Goal: Information Seeking & Learning: Learn about a topic

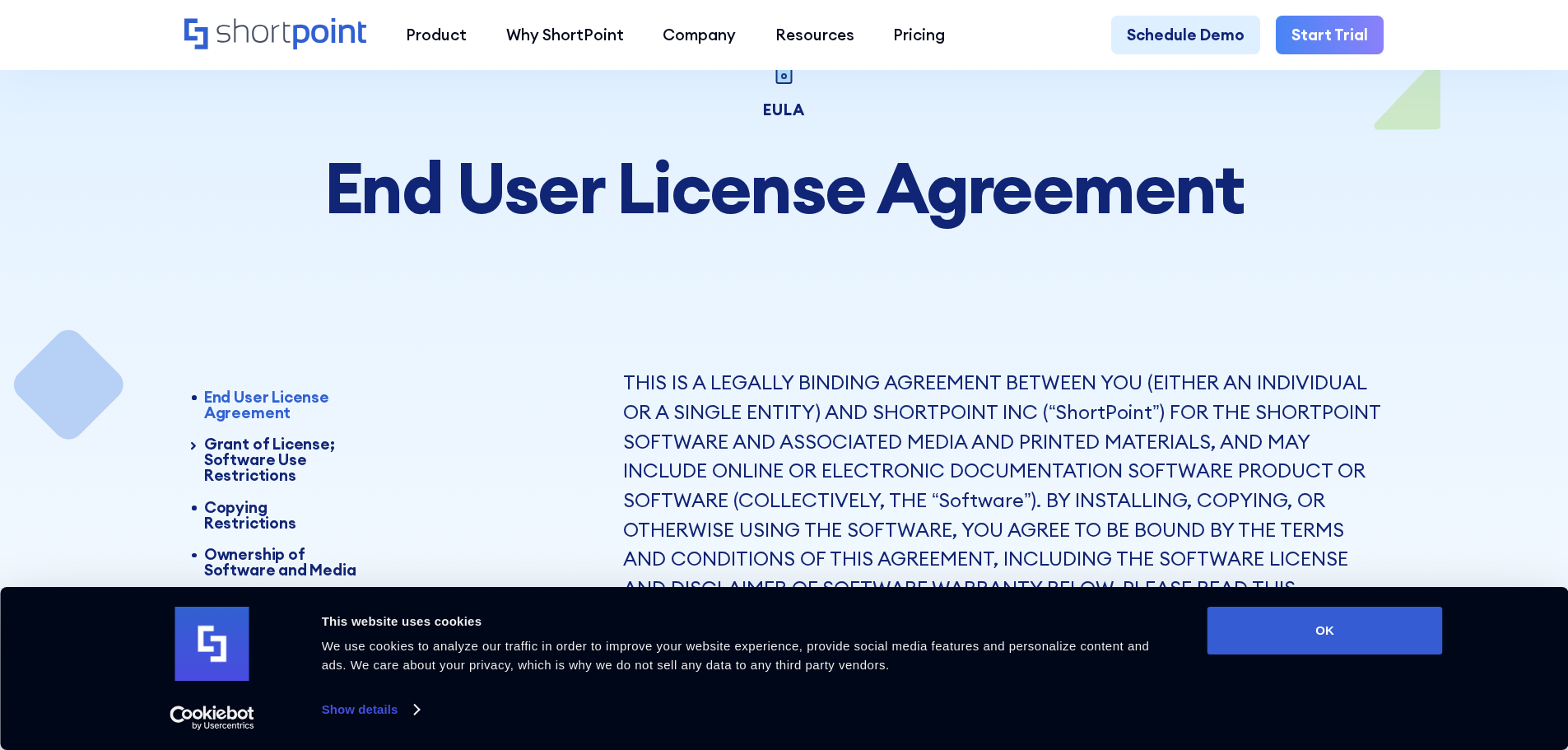
scroll to position [165, 0]
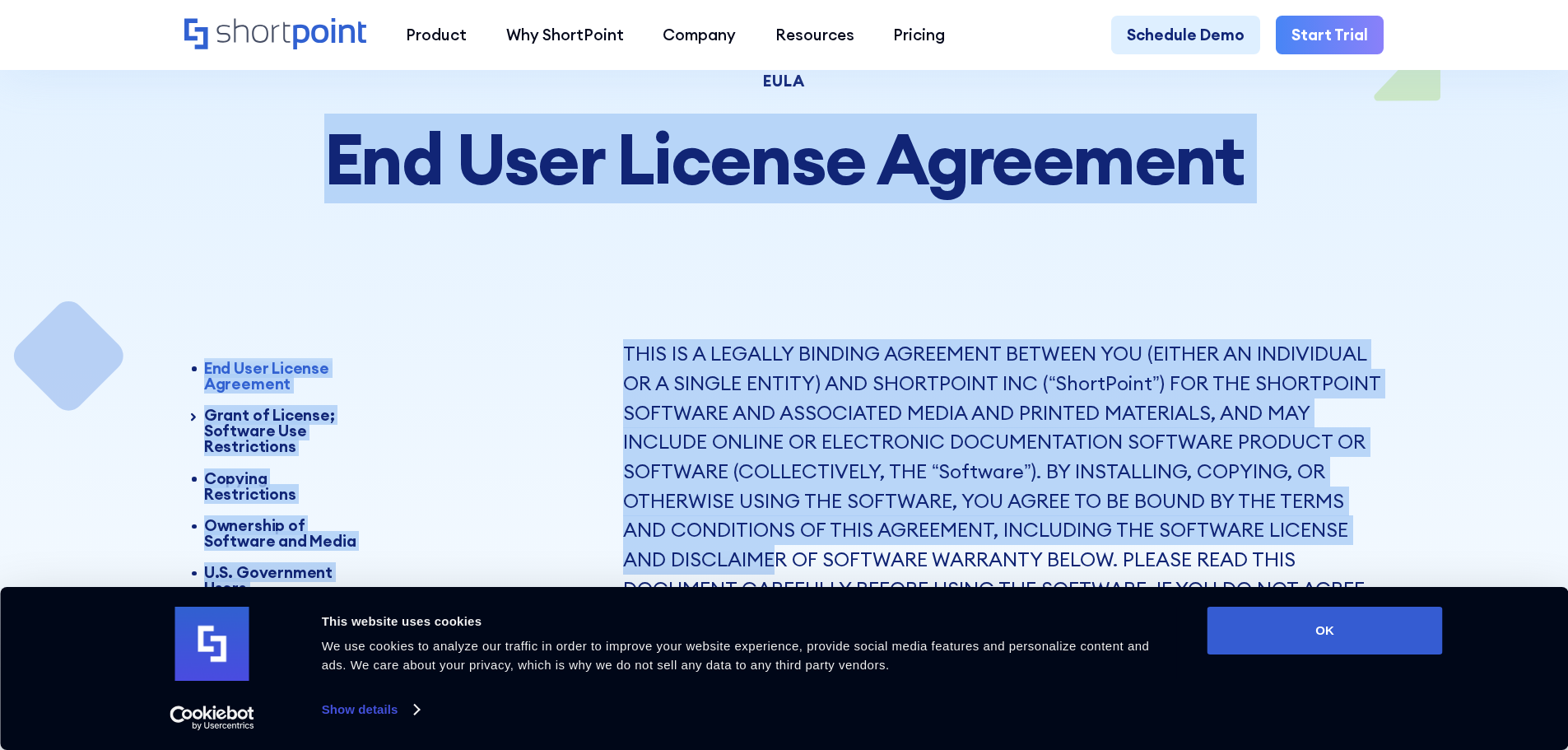
drag, startPoint x: 332, startPoint y: 160, endPoint x: 781, endPoint y: 565, distance: 604.7
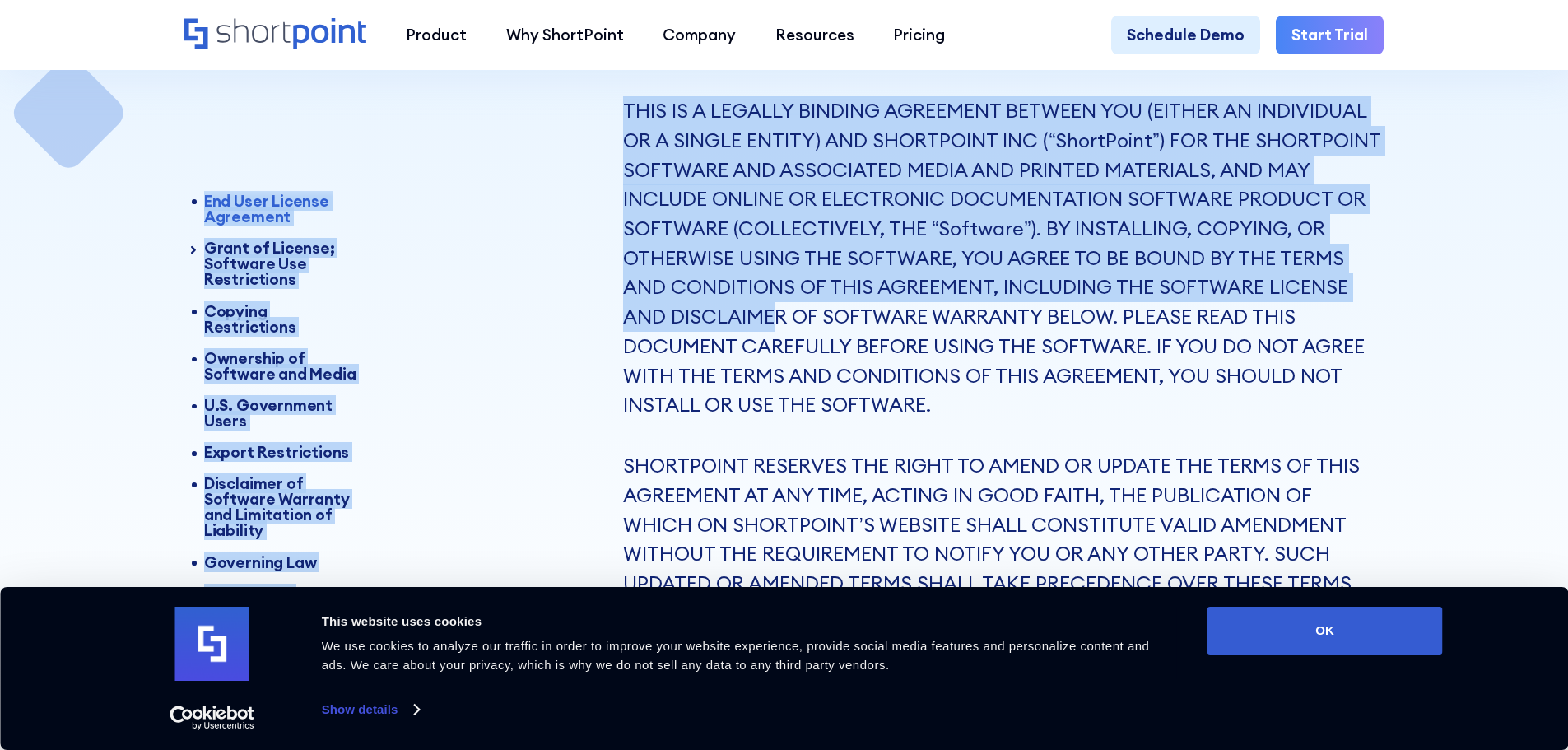
scroll to position [411, 0]
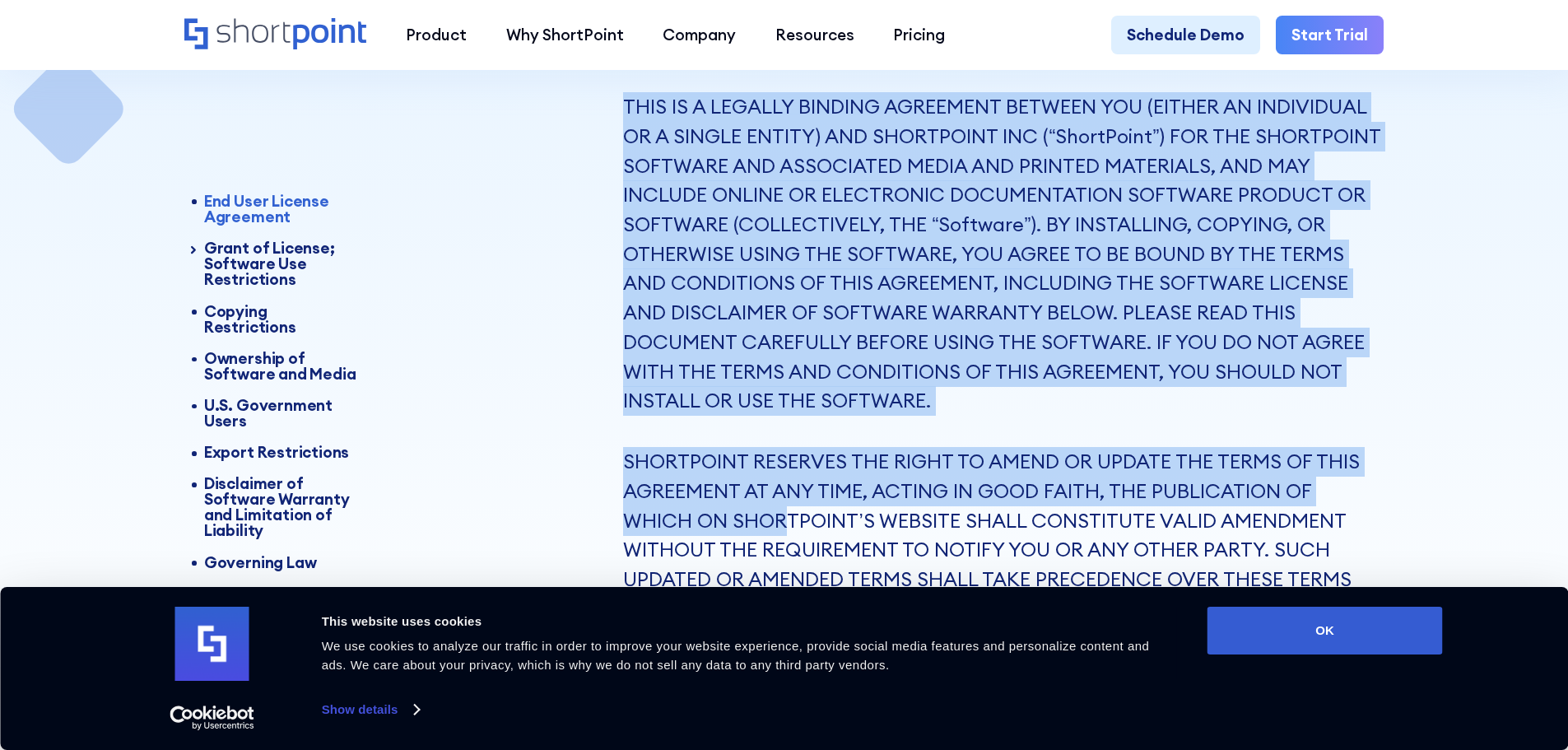
drag, startPoint x: 626, startPoint y: 104, endPoint x: 796, endPoint y: 510, distance: 440.2
click at [792, 516] on div "THIS IS A LEGALLY BINDING AGREEMENT BETWEEN YOU (EITHER AN INDIVIDUAL OR A SING…" at bounding box center [1003, 432] width 761 height 681
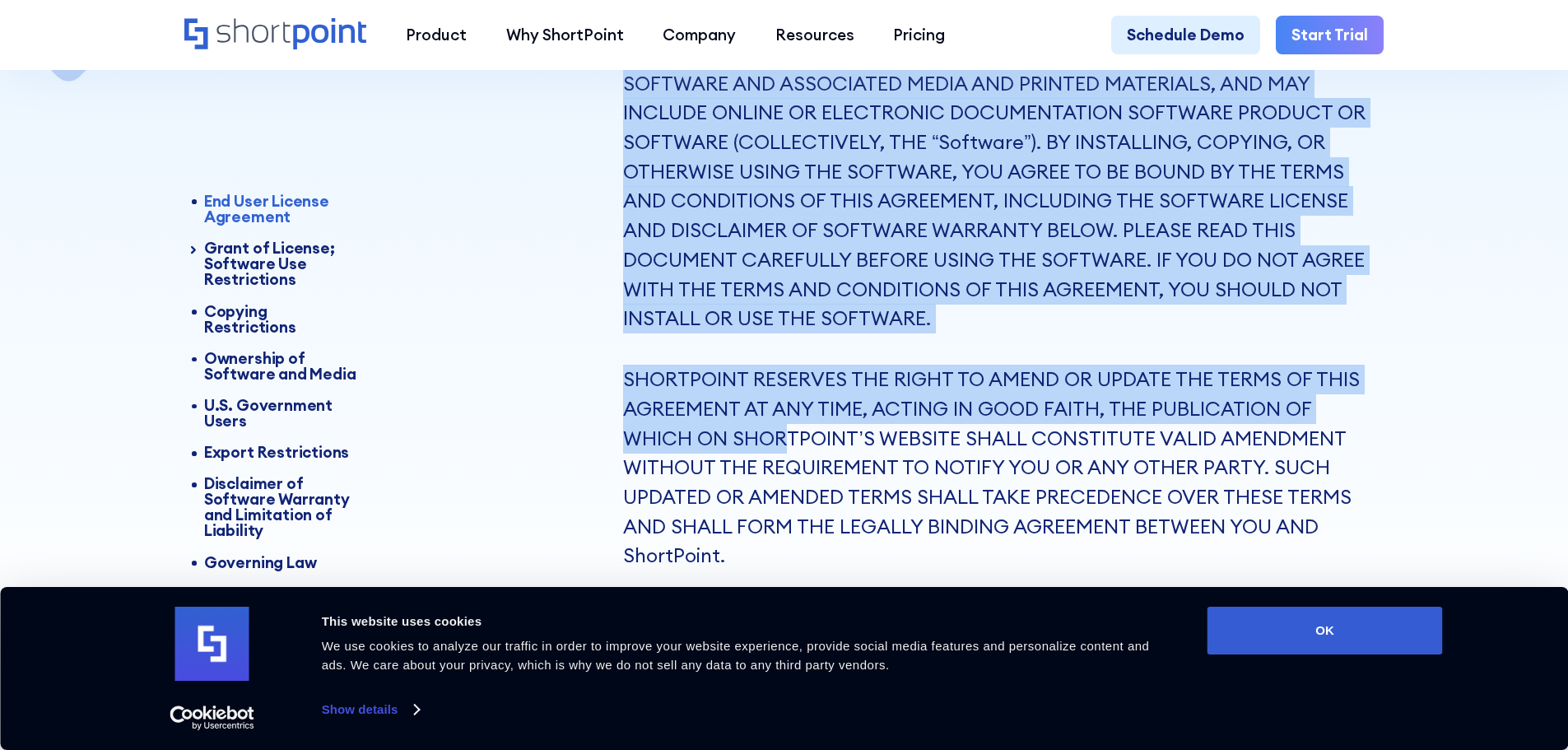
scroll to position [247, 0]
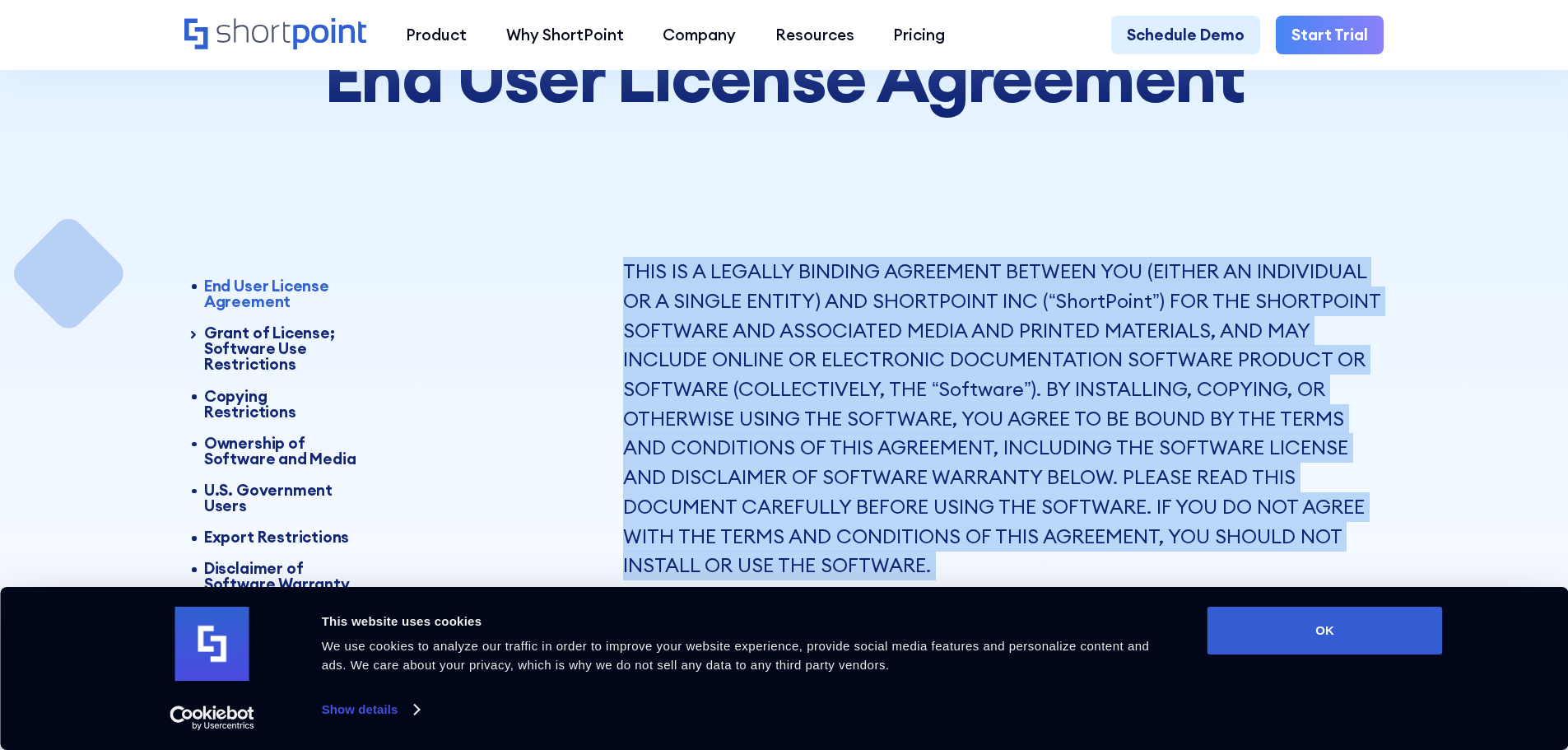
click at [635, 291] on p "THIS IS A LEGALLY BINDING AGREEMENT BETWEEN YOU (EITHER AN INDIVIDUAL OR A SING…" at bounding box center [1003, 418] width 761 height 323
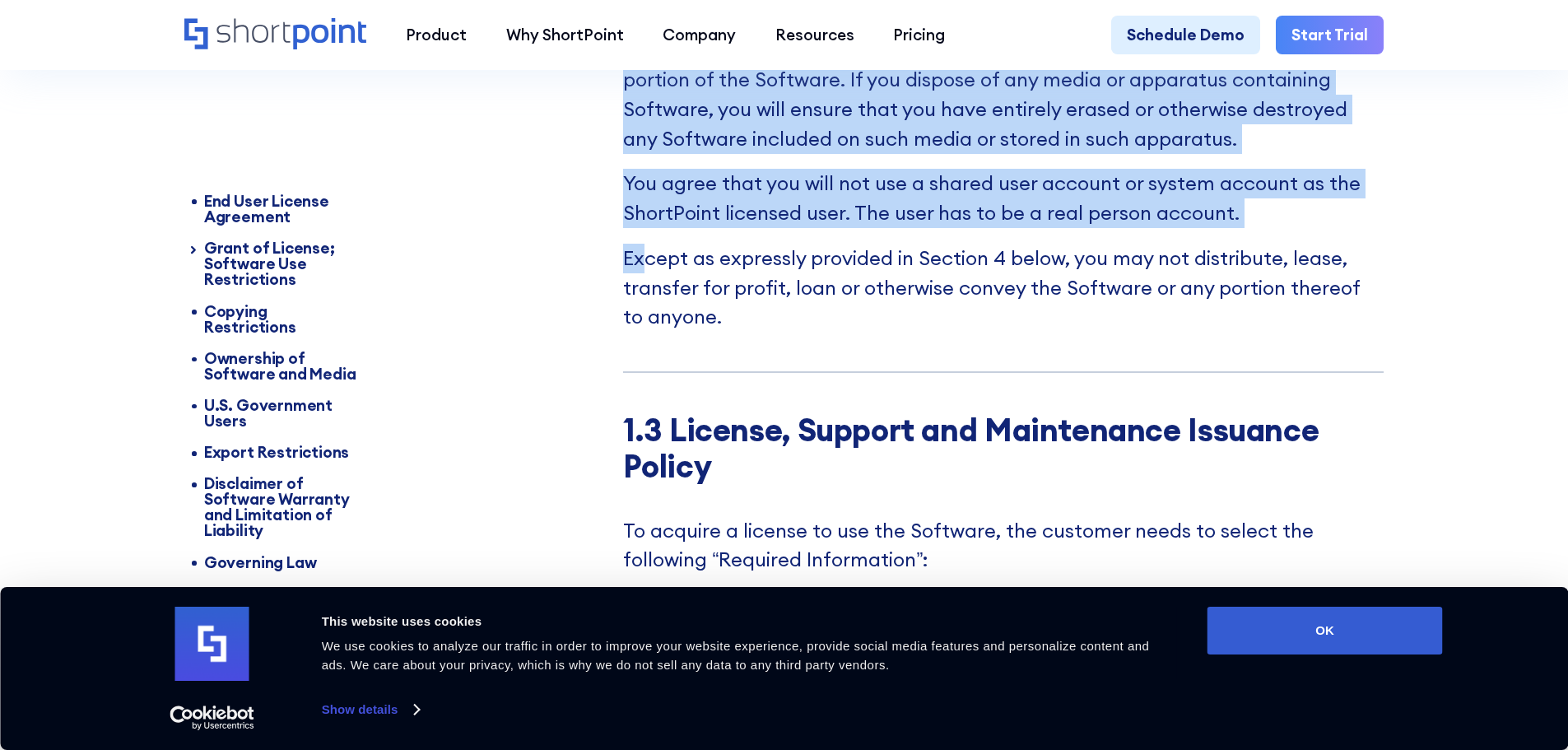
drag, startPoint x: 622, startPoint y: 272, endPoint x: 645, endPoint y: 352, distance: 83.2
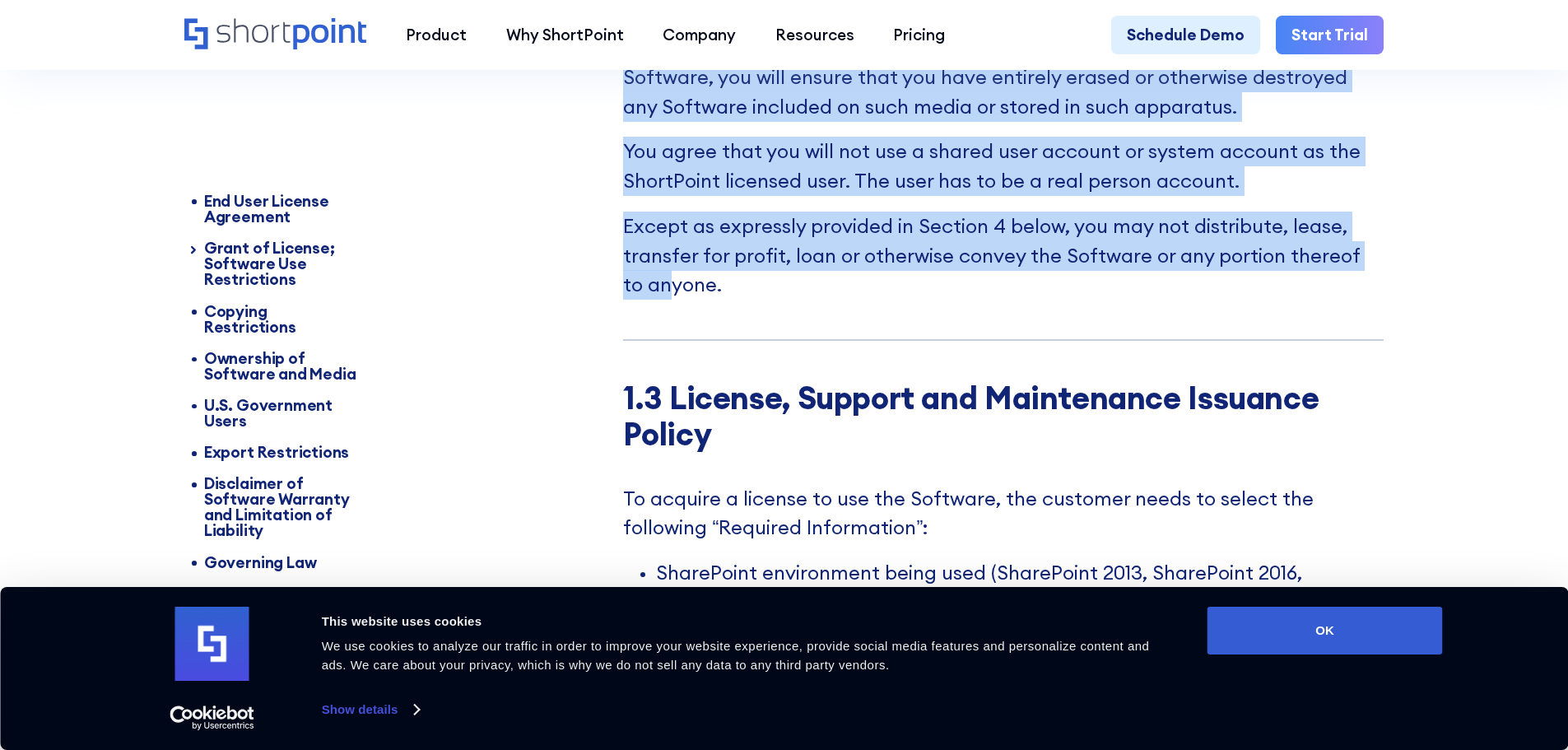
scroll to position [2553, 0]
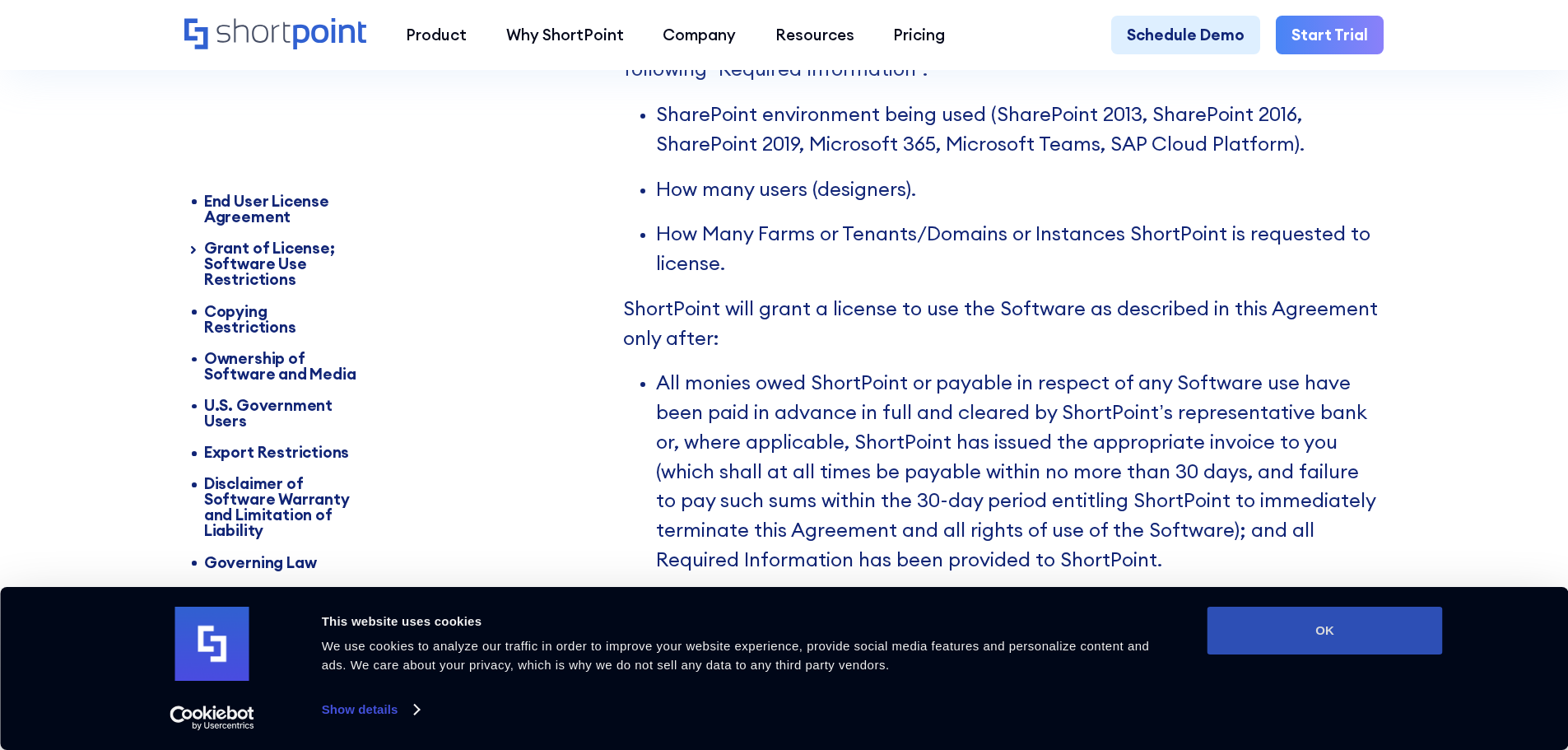
click at [1320, 639] on button "OK" at bounding box center [1326, 630] width 236 height 48
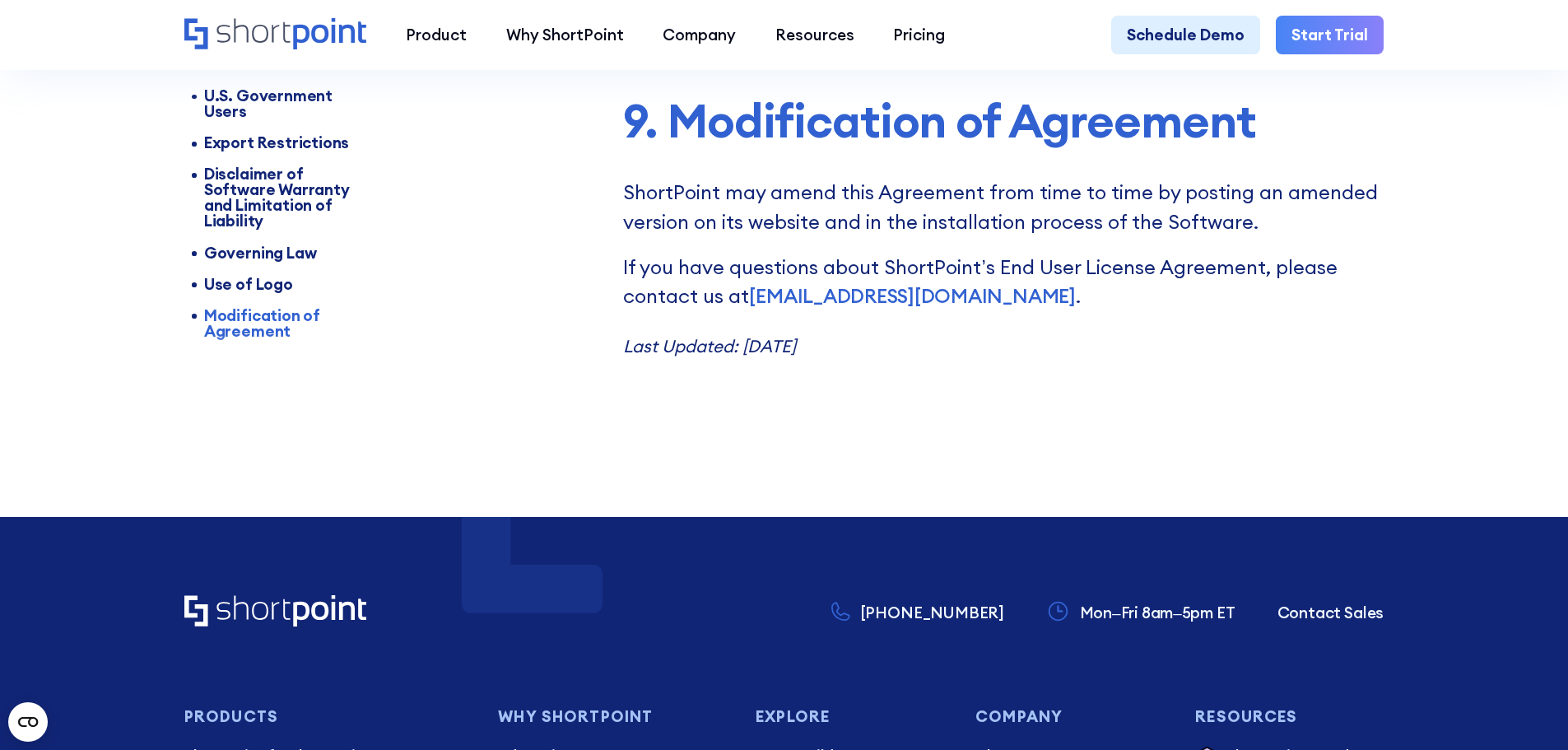
scroll to position [9982, 0]
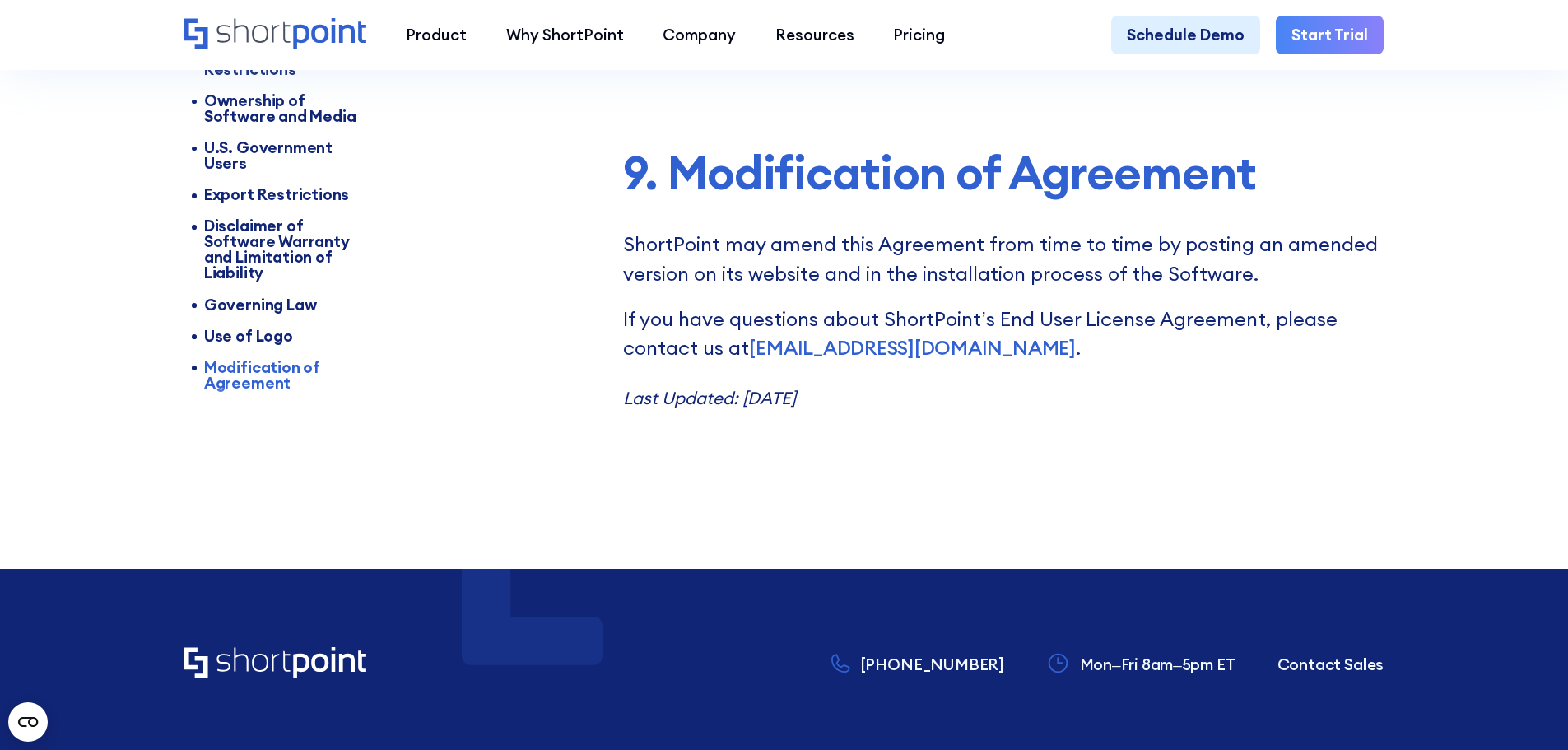
click at [869, 412] on p "Last Updated: [DATE]" at bounding box center [1003, 397] width 761 height 30
drag, startPoint x: 971, startPoint y: 396, endPoint x: 959, endPoint y: 400, distance: 12.6
click at [969, 363] on p "If you have questions about ShortPoint’s End User License Agreement, please con…" at bounding box center [1003, 333] width 761 height 59
click at [831, 360] on link "[EMAIL_ADDRESS][DOMAIN_NAME]" at bounding box center [912, 347] width 326 height 24
click at [871, 412] on p "Last Updated: [DATE]" at bounding box center [1003, 397] width 761 height 30
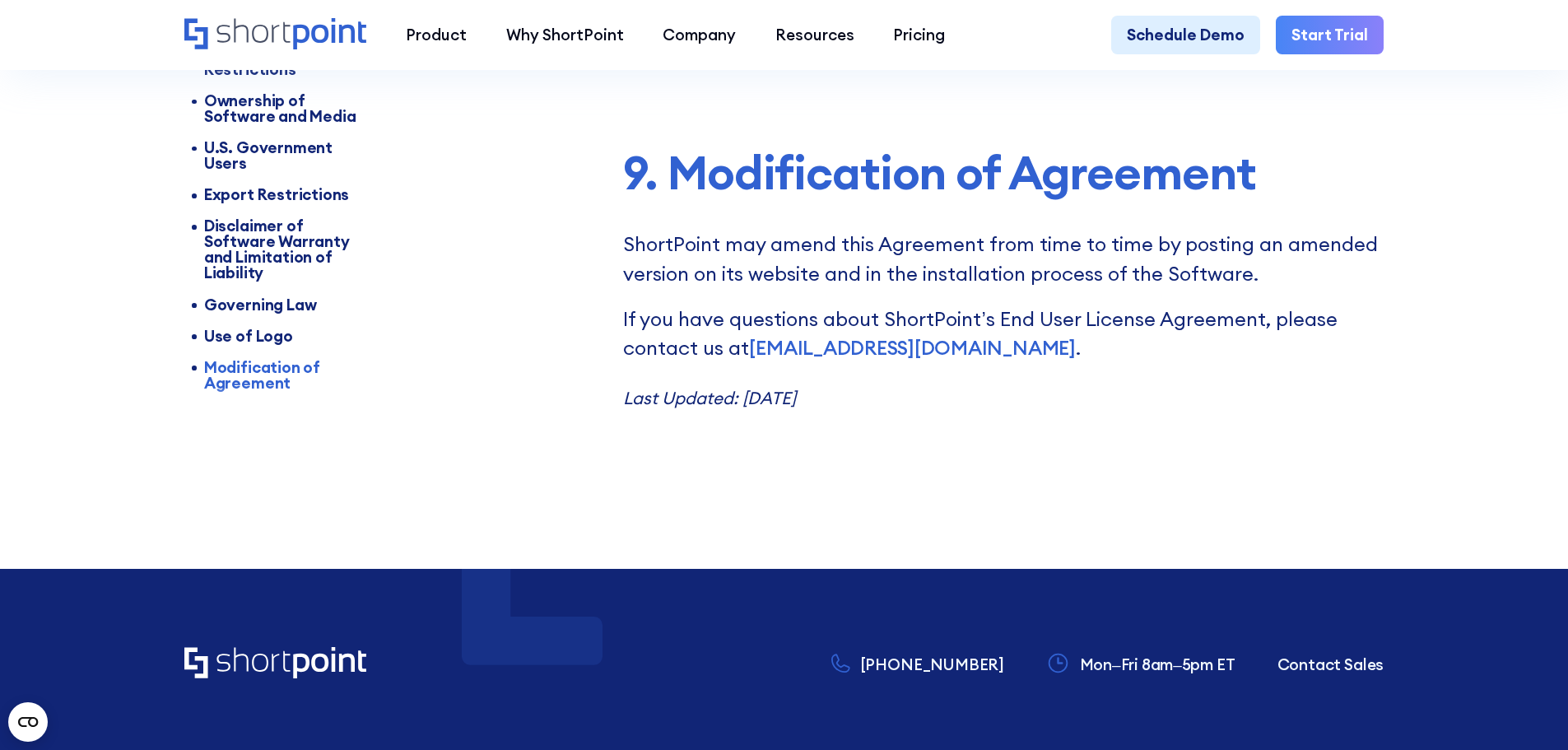
click at [879, 412] on p "Last Updated: [DATE]" at bounding box center [1003, 397] width 761 height 30
drag, startPoint x: 878, startPoint y: 448, endPoint x: 737, endPoint y: 203, distance: 282.7
click at [743, 361] on div "9. Modification of Agreement ShortPoint may amend this Agreement from time to t…" at bounding box center [1003, 279] width 761 height 266
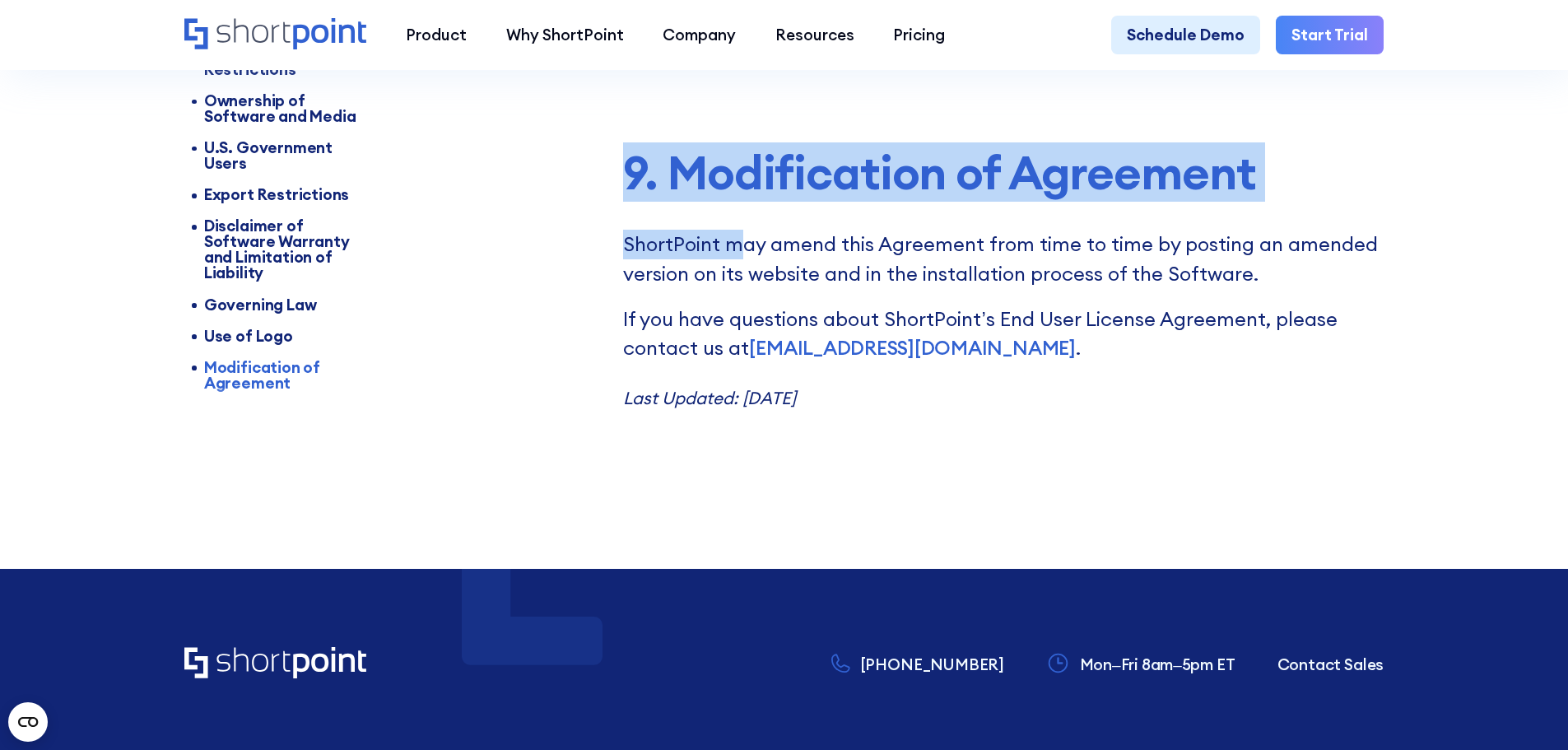
drag, startPoint x: 737, startPoint y: 203, endPoint x: 748, endPoint y: 164, distance: 40.5
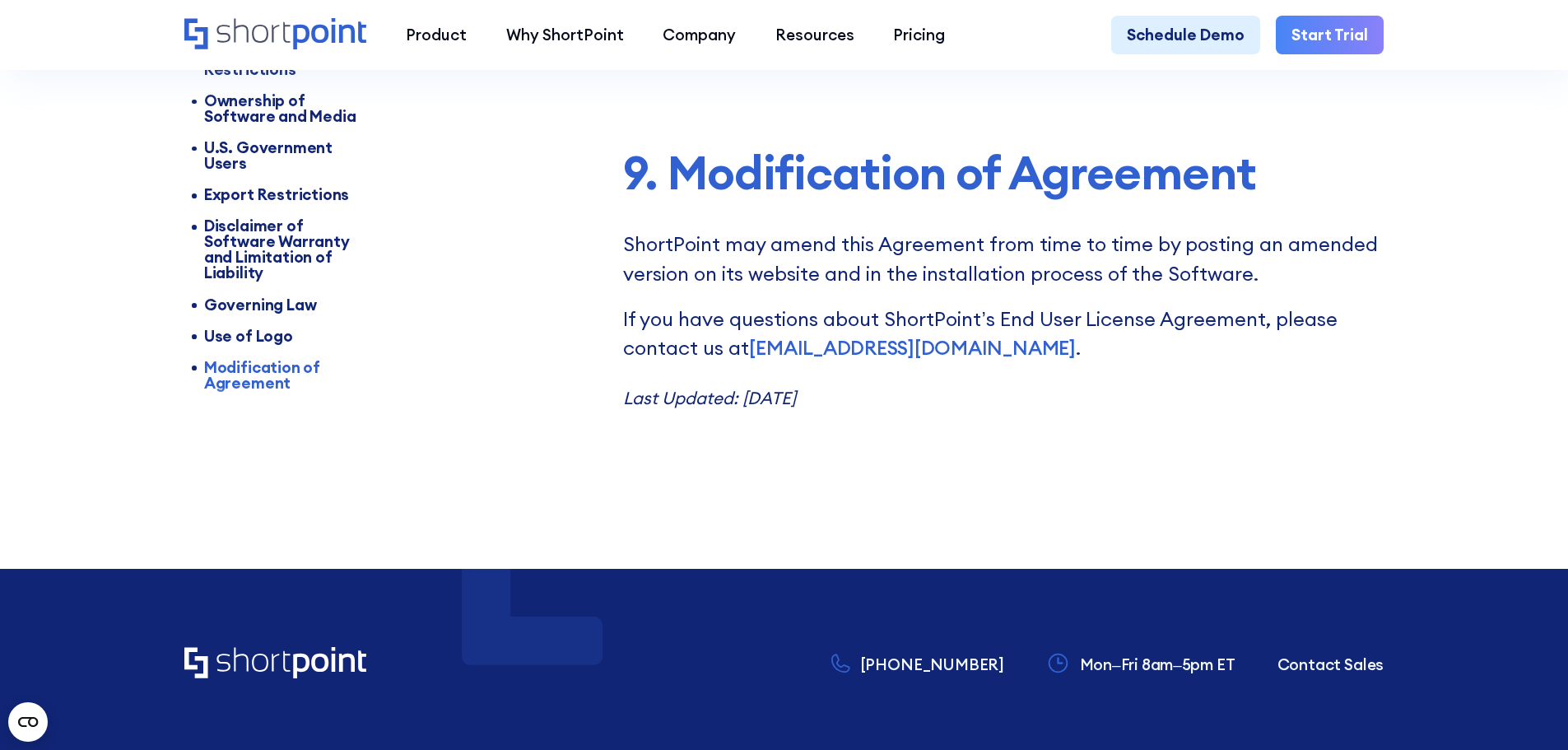
click at [882, 412] on p "Last Updated: [DATE]" at bounding box center [1003, 397] width 761 height 30
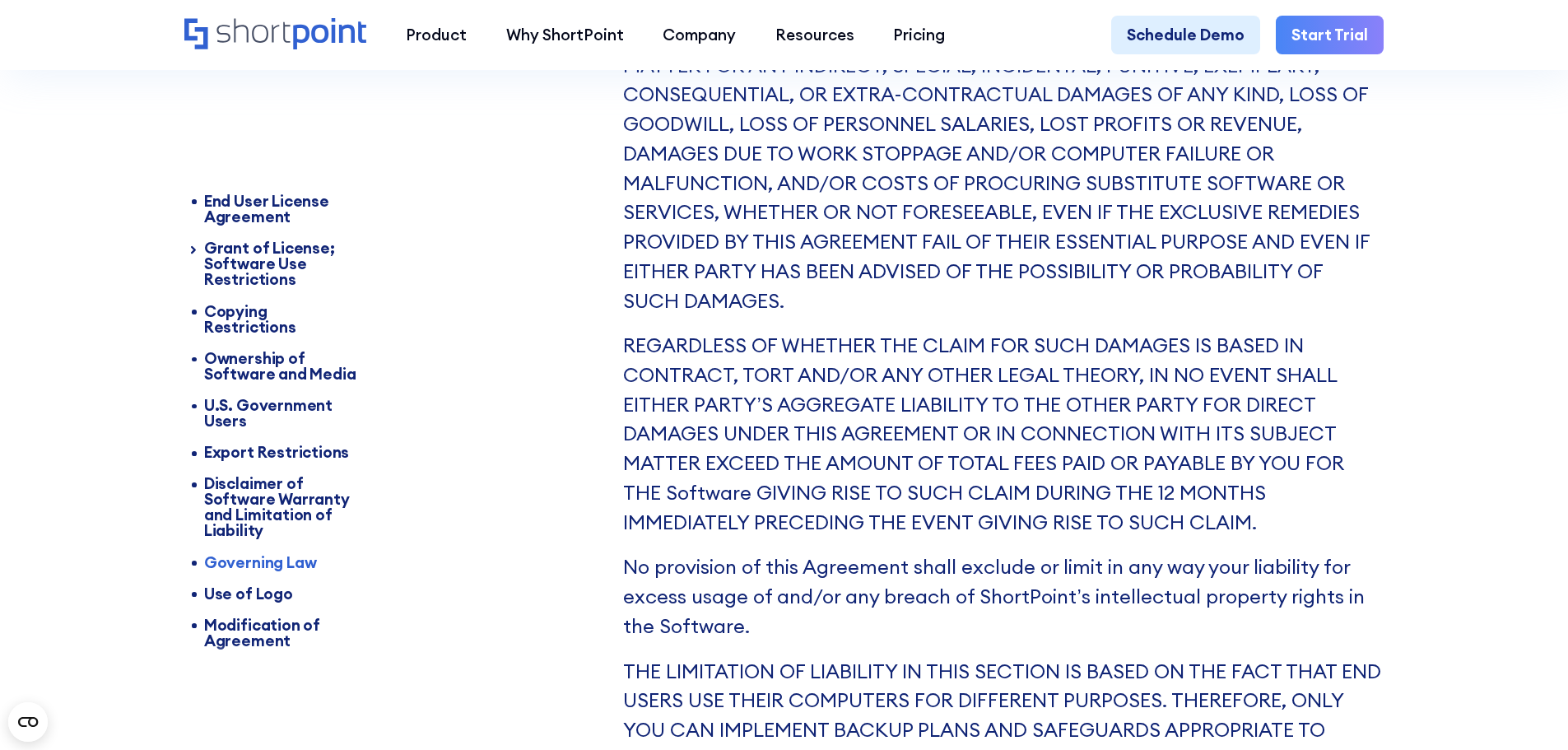
scroll to position [8254, 0]
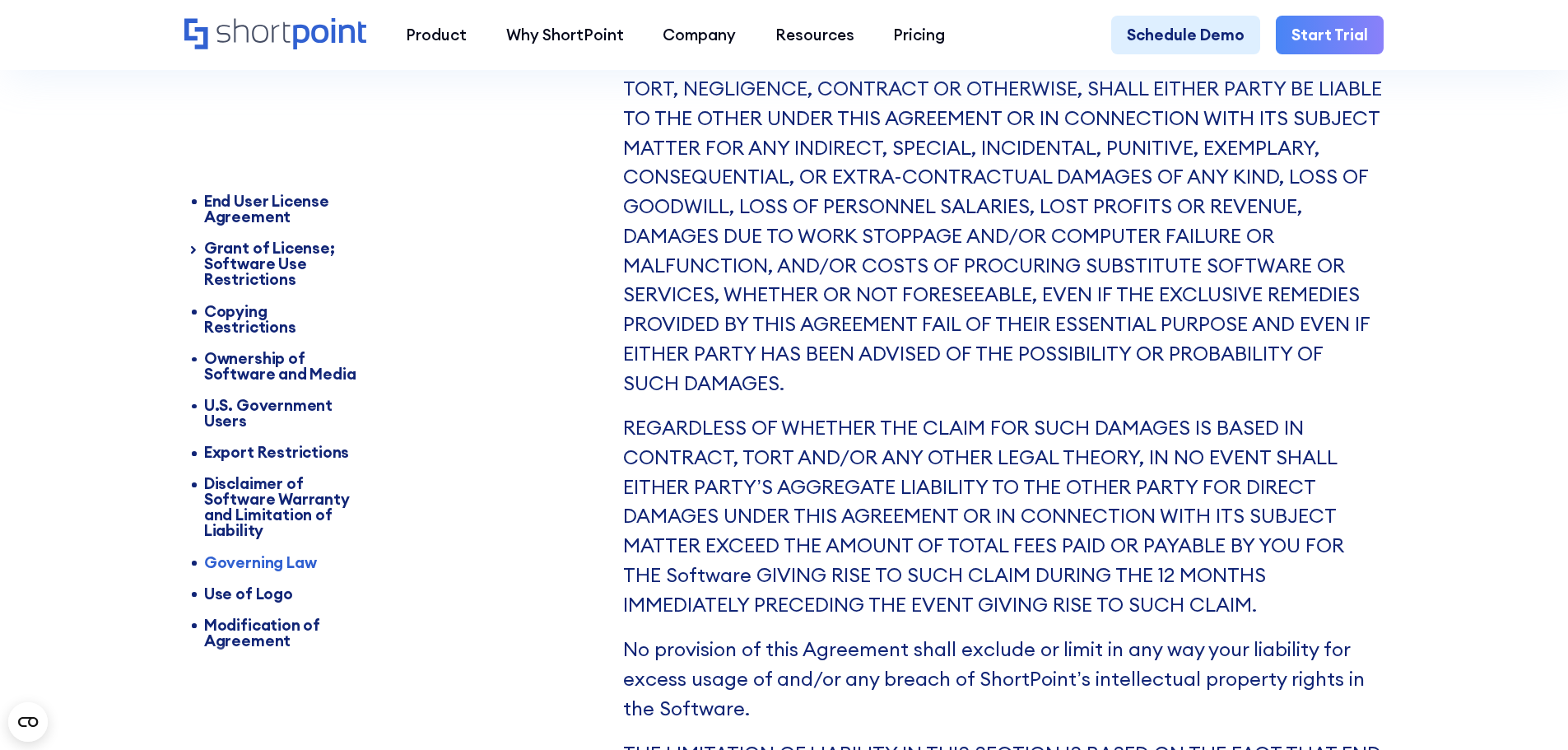
click at [624, 689] on p "No provision of this Agreement shall exclude or limit in any way your liability…" at bounding box center [1003, 679] width 761 height 88
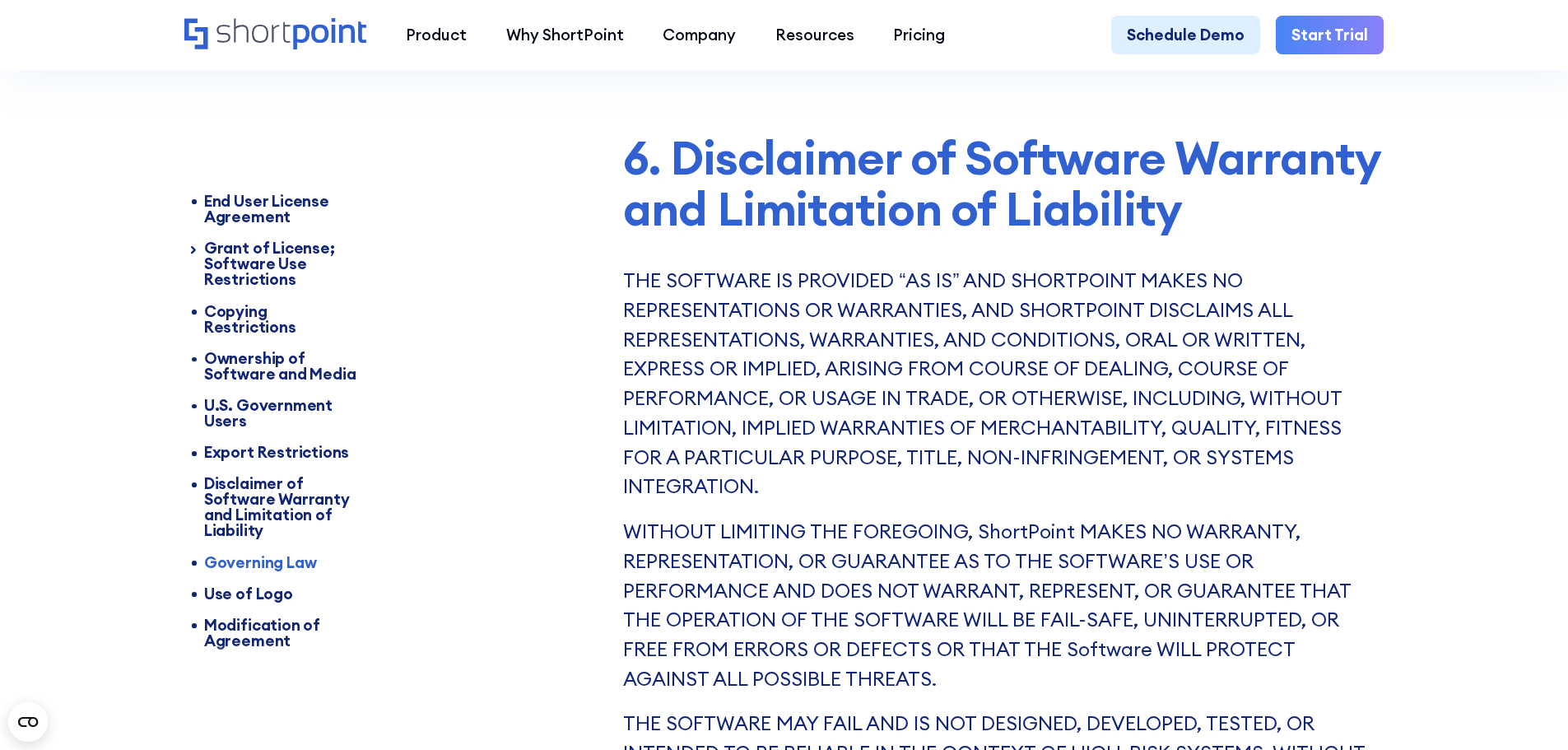
scroll to position [7100, 0]
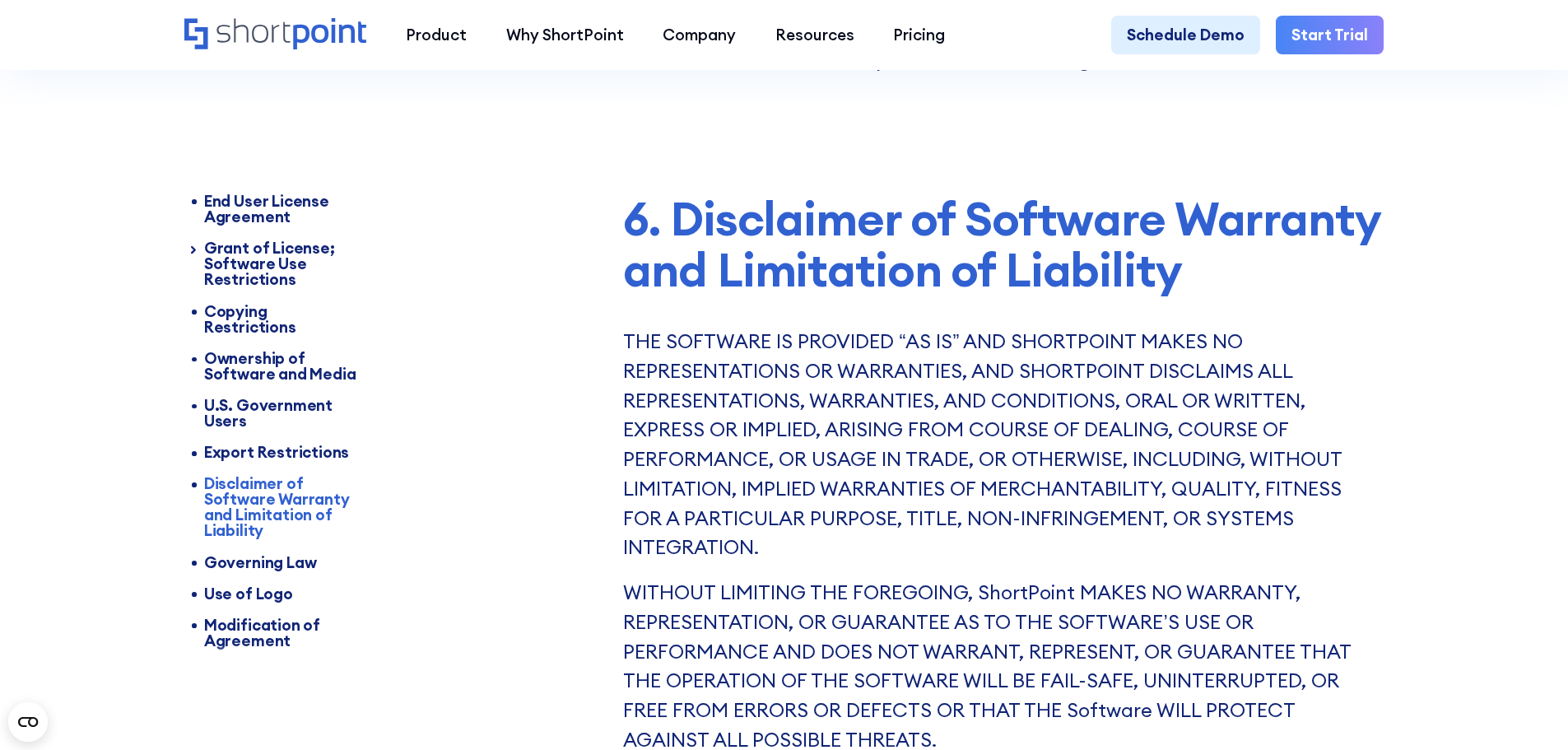
drag, startPoint x: 627, startPoint y: 243, endPoint x: 635, endPoint y: 285, distance: 42.8
click at [634, 279] on h2 "6. Disclaimer of Software Warranty and Limitation of Liability" at bounding box center [1003, 244] width 761 height 104
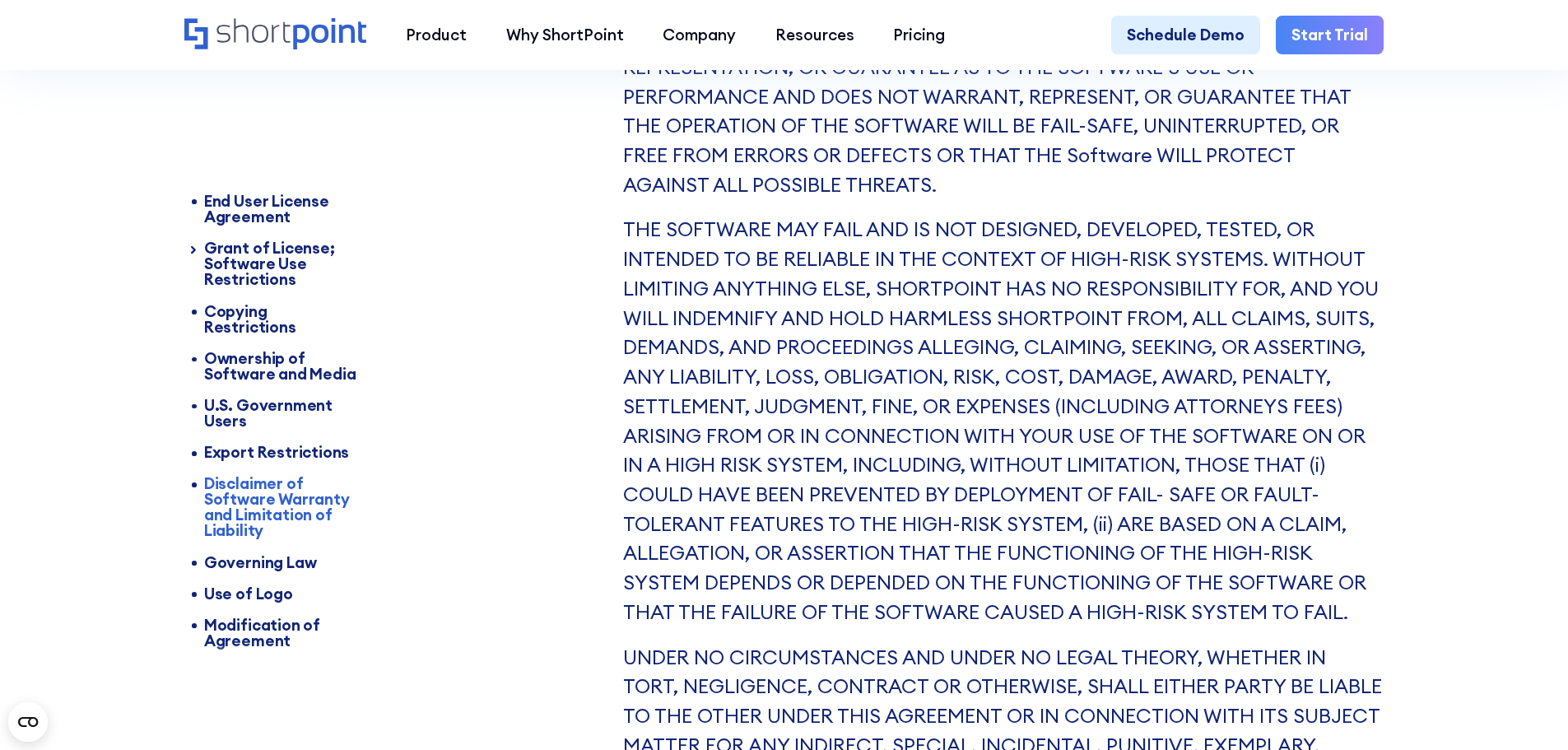
scroll to position [7265, 0]
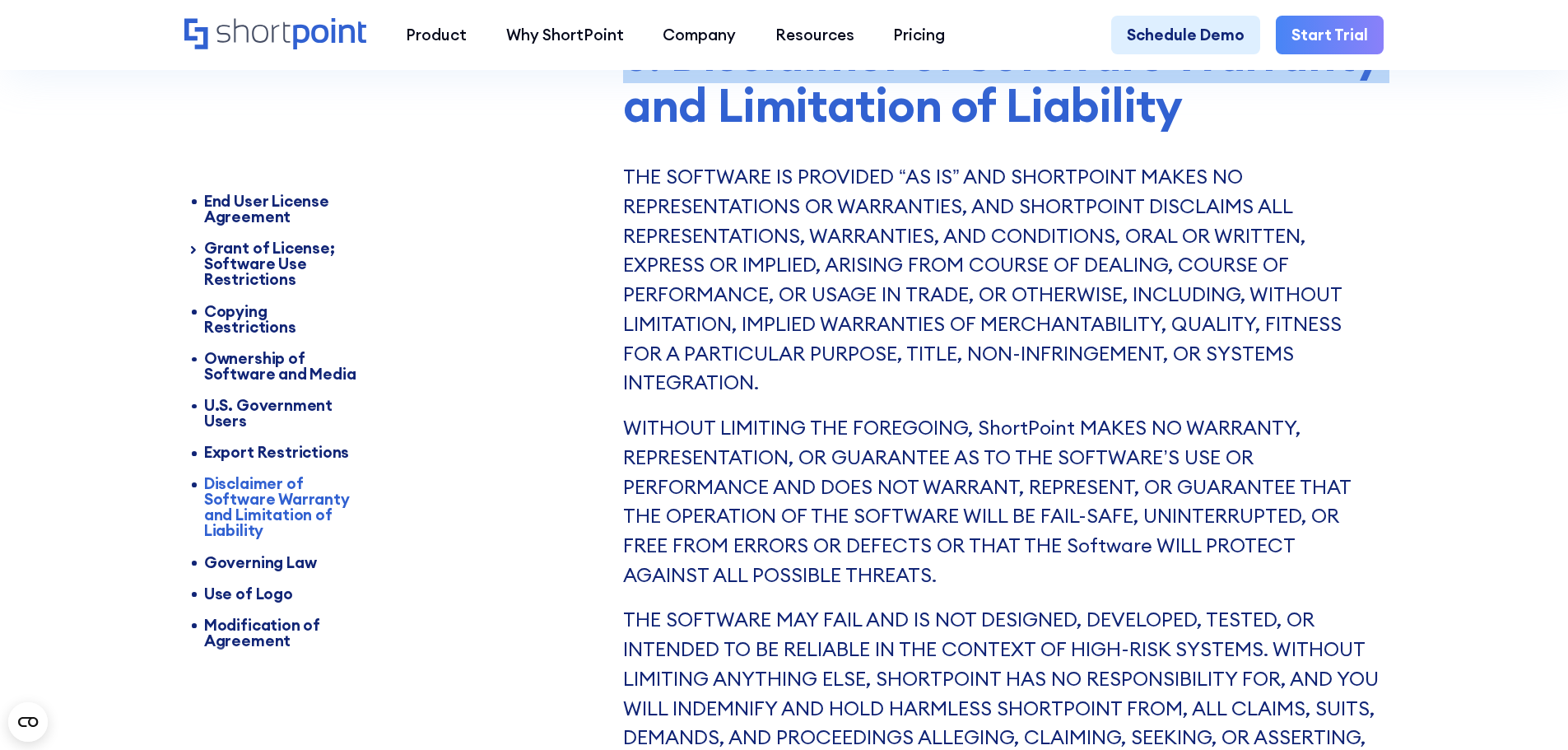
click at [692, 221] on p "THE SOFTWARE IS PROVIDED “AS IS” AND SHORTPOINT MAKES NO REPRESENTATIONS OR WAR…" at bounding box center [1003, 280] width 761 height 236
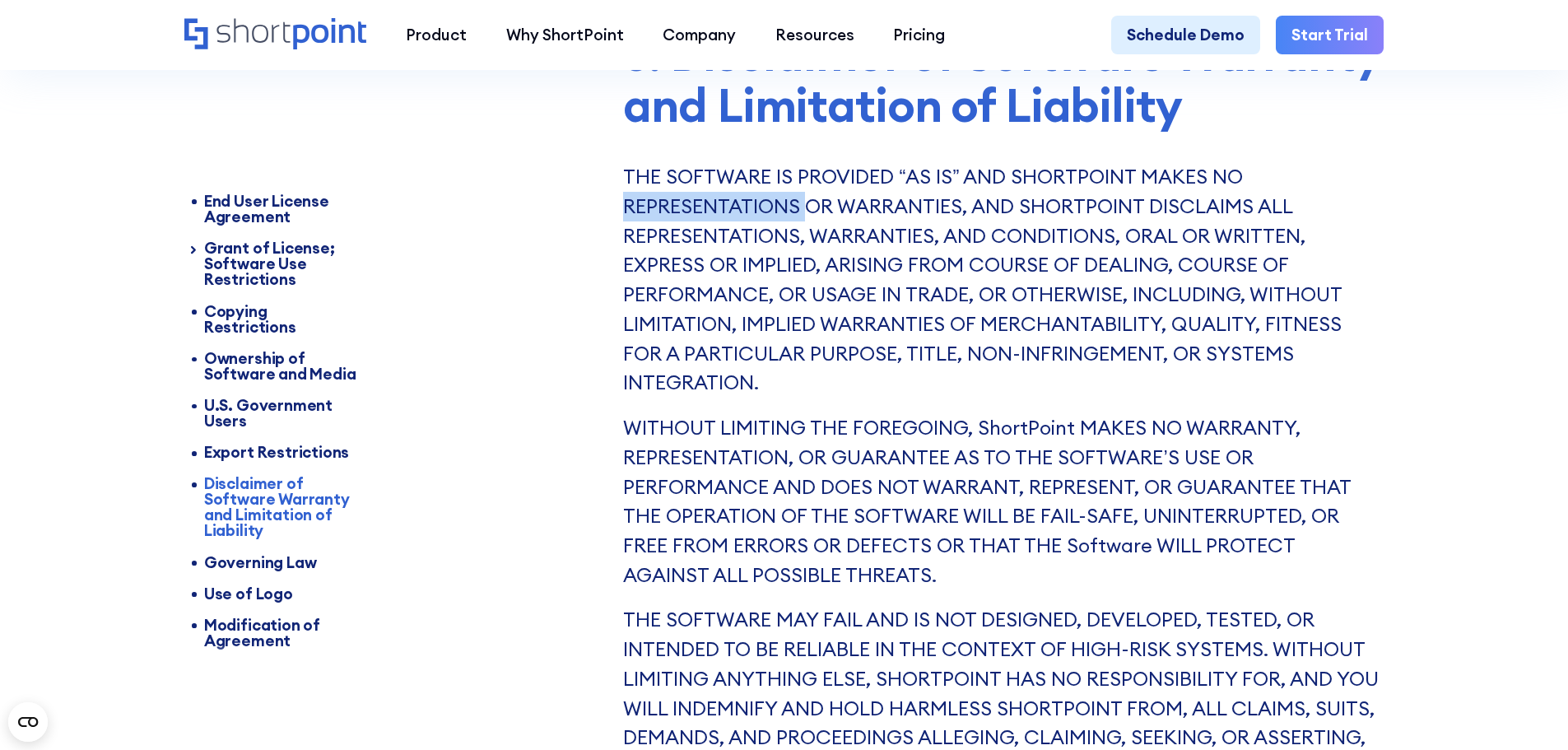
click at [692, 221] on p "THE SOFTWARE IS PROVIDED “AS IS” AND SHORTPOINT MAKES NO REPRESENTATIONS OR WAR…" at bounding box center [1003, 280] width 761 height 236
click at [628, 89] on h2 "6. Disclaimer of Software Warranty and Limitation of Liability" at bounding box center [1003, 79] width 761 height 104
click at [628, 82] on h2 "6. Disclaimer of Software Warranty and Limitation of Liability" at bounding box center [1003, 79] width 761 height 104
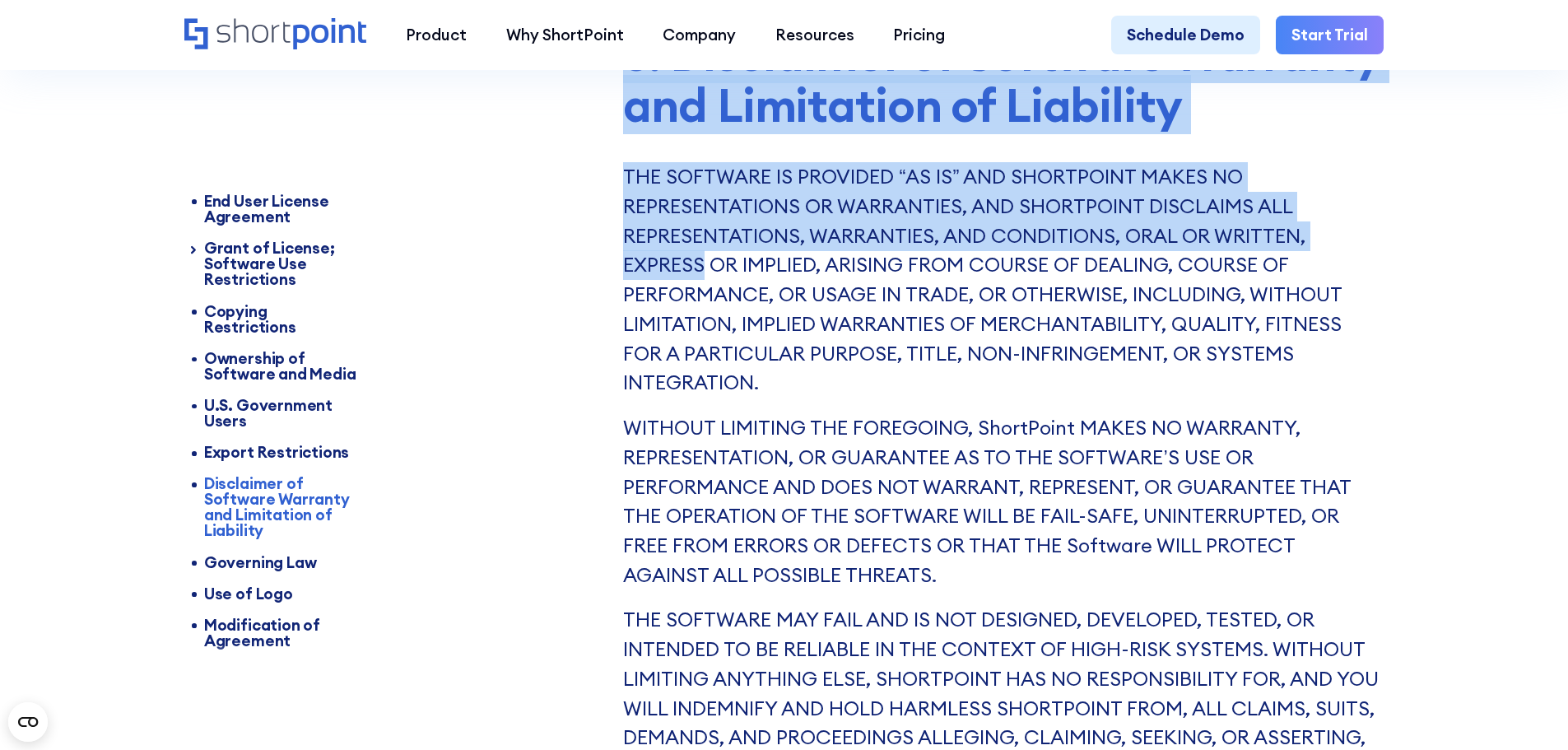
drag, startPoint x: 628, startPoint y: 82, endPoint x: 678, endPoint y: 288, distance: 212.0
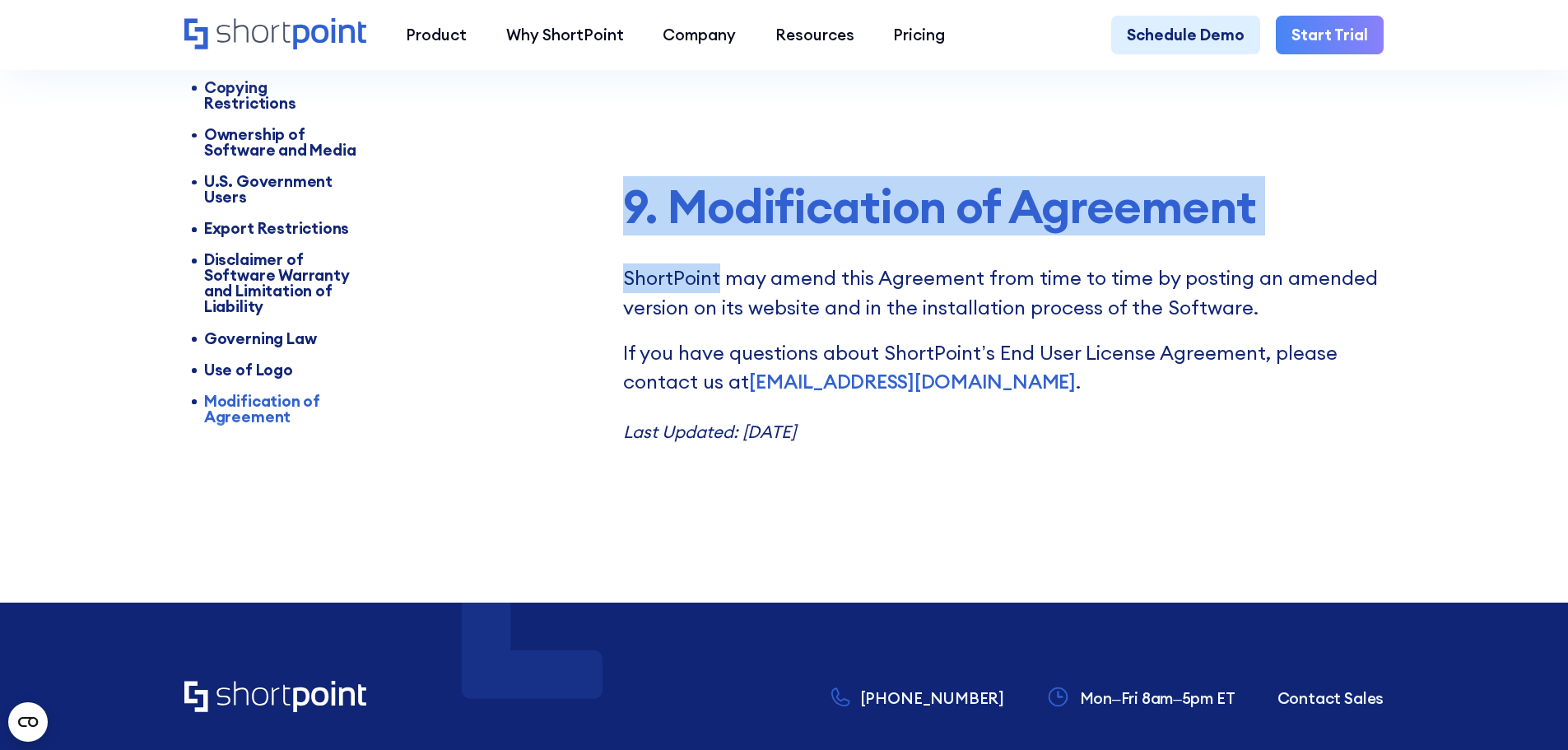
scroll to position [10147, 0]
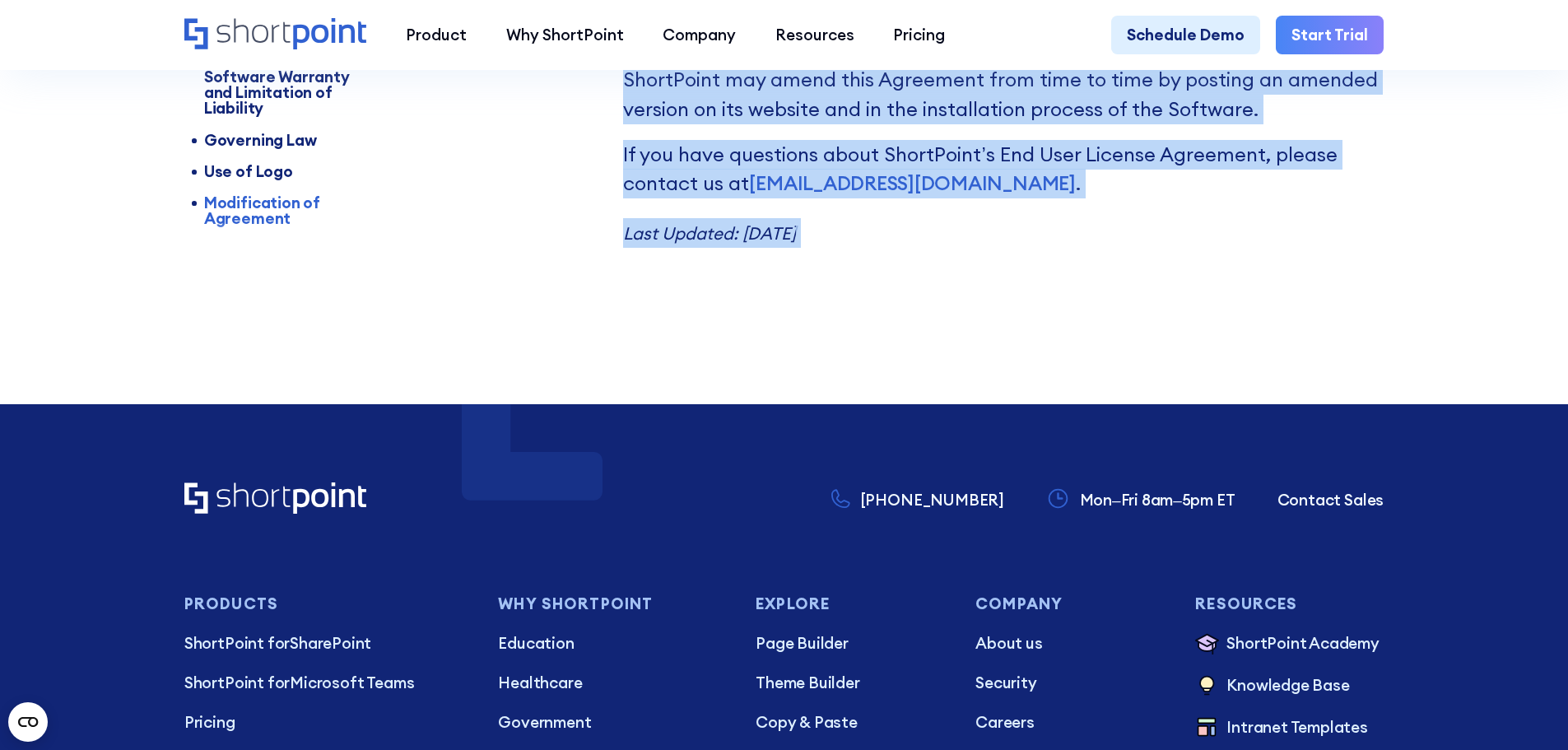
drag, startPoint x: 678, startPoint y: 288, endPoint x: 902, endPoint y: 282, distance: 224.1
drag, startPoint x: 902, startPoint y: 282, endPoint x: 895, endPoint y: 262, distance: 21.2
click at [902, 248] on p "Last Updated: [DATE]" at bounding box center [1003, 232] width 761 height 30
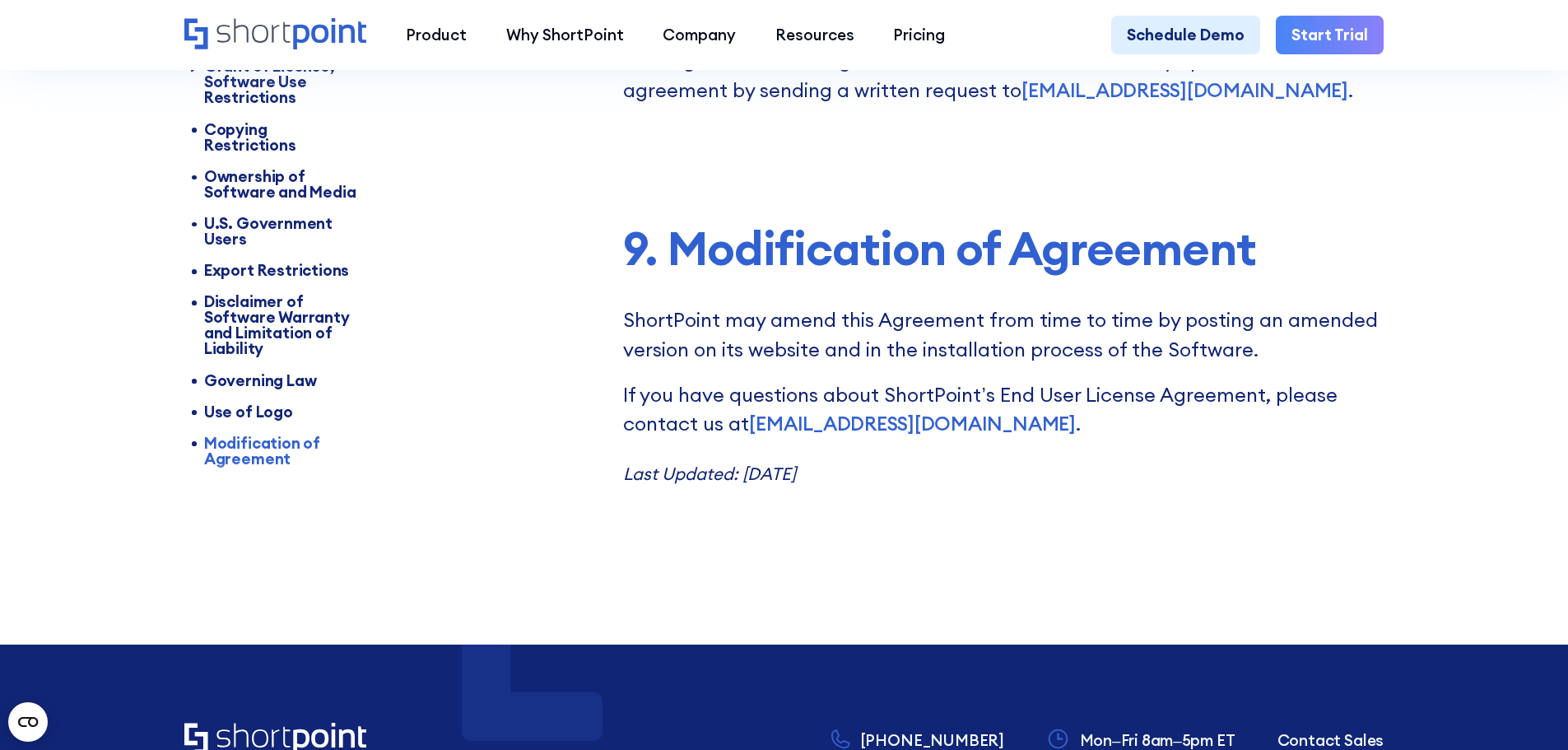
scroll to position [9900, 0]
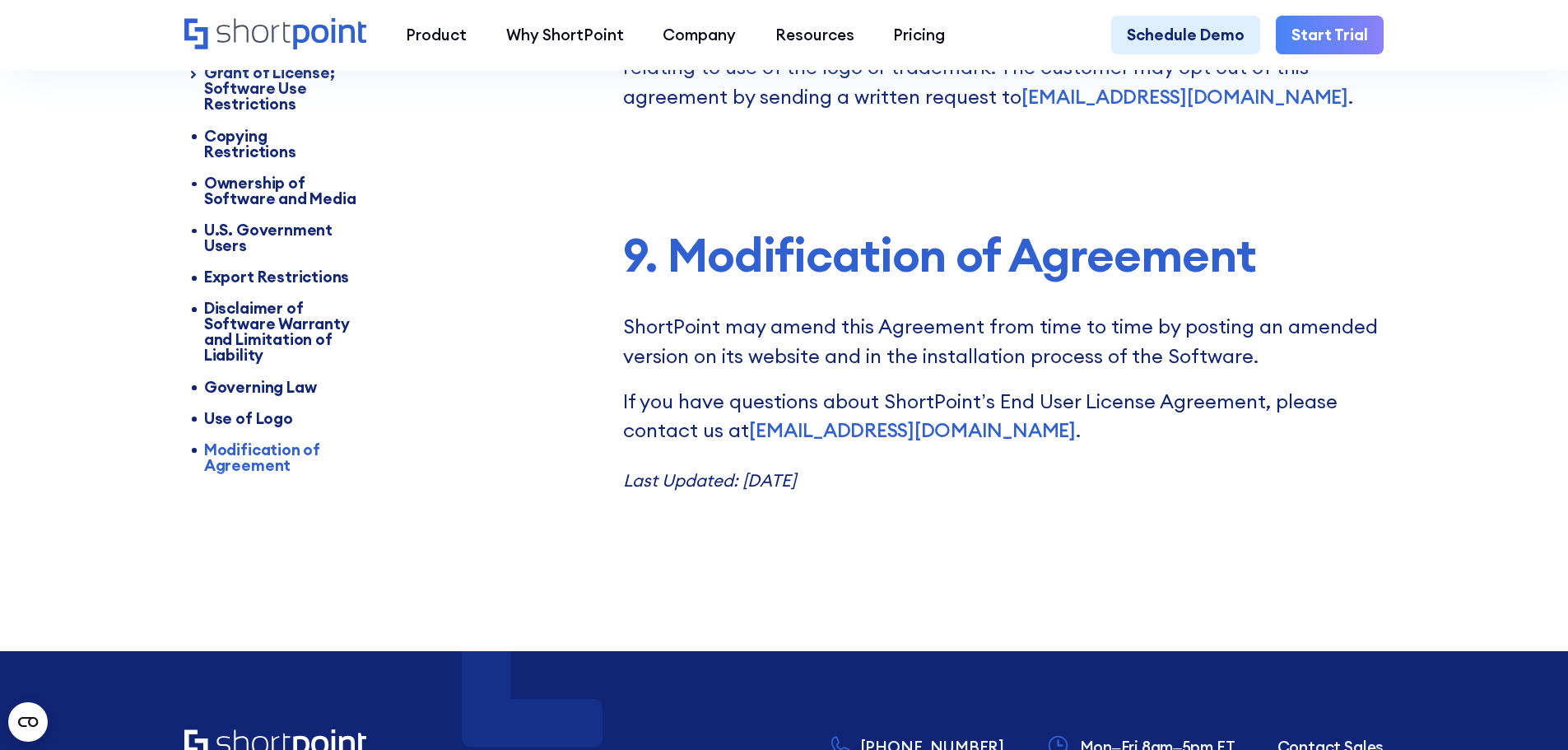
click at [891, 495] on p "Last Updated: [DATE]" at bounding box center [1003, 480] width 761 height 30
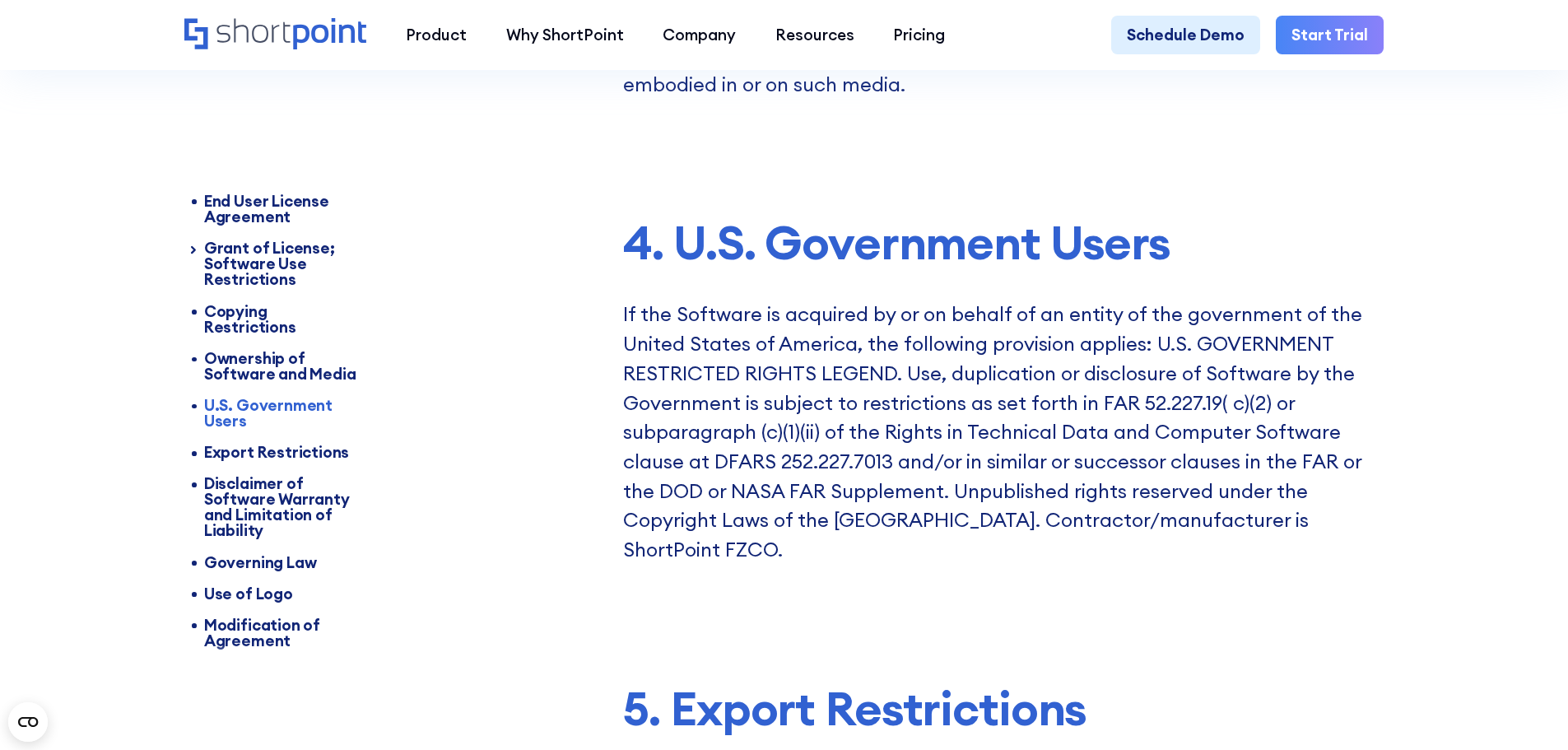
scroll to position [6030, 0]
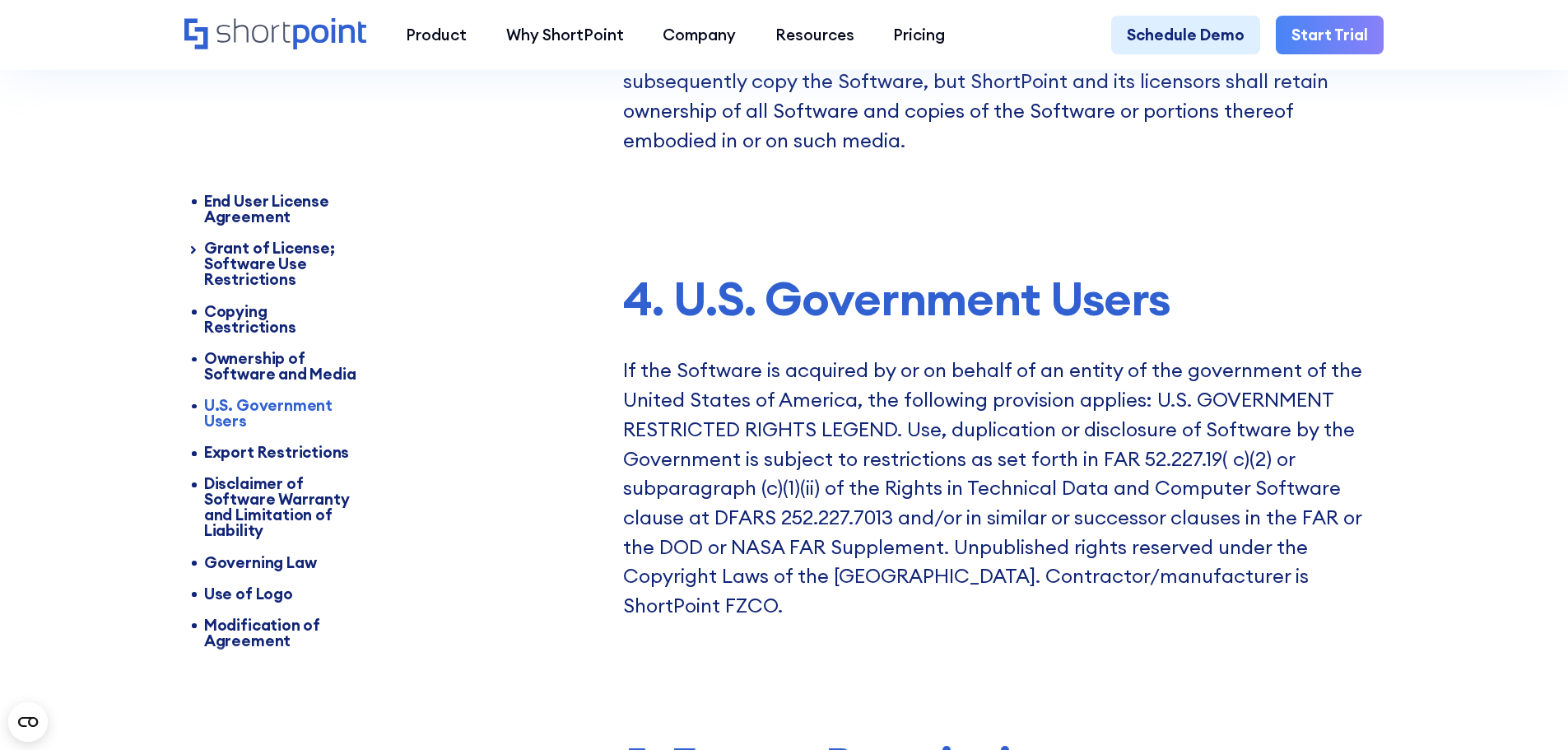
drag, startPoint x: 873, startPoint y: 537, endPoint x: 733, endPoint y: 100, distance: 458.9
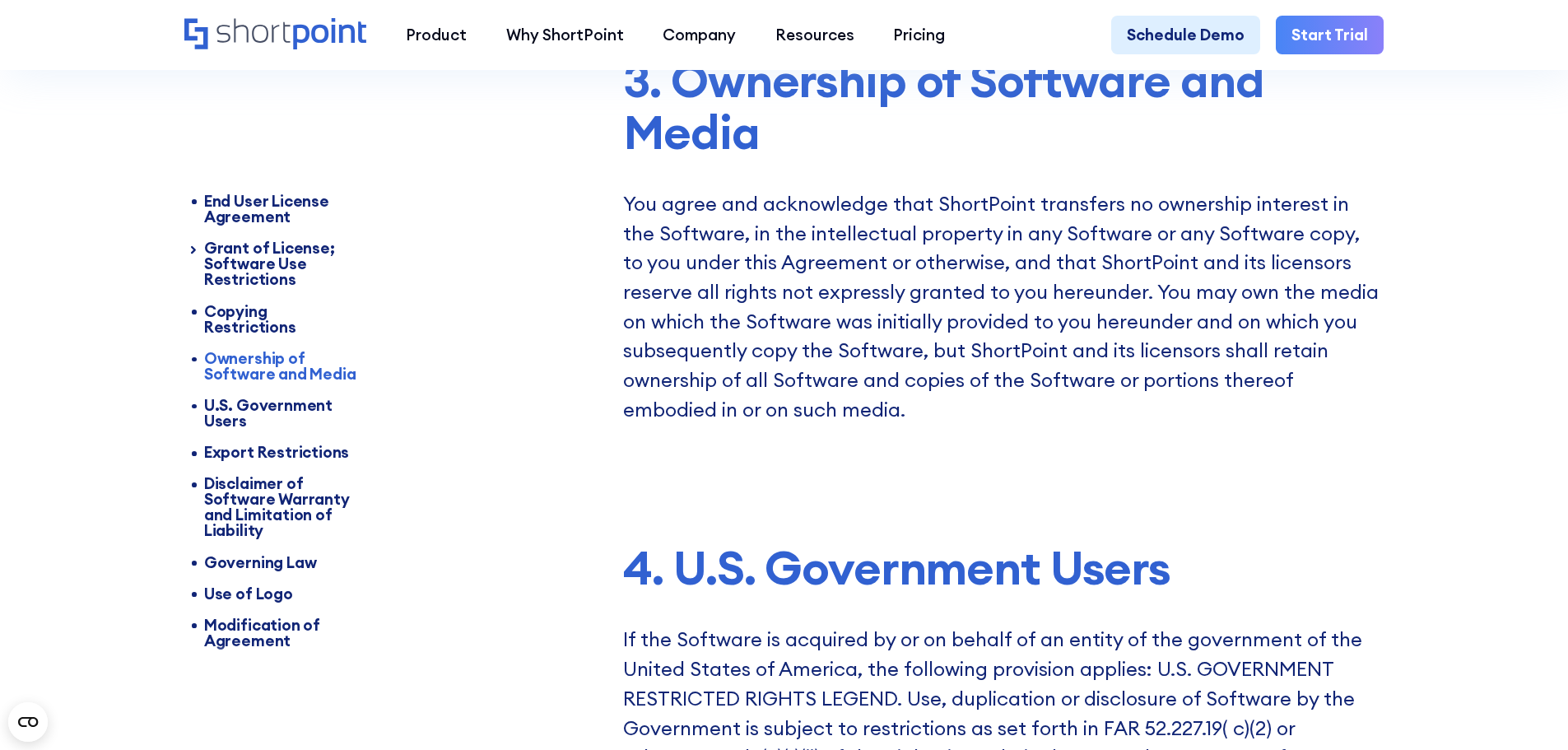
scroll to position [5618, 0]
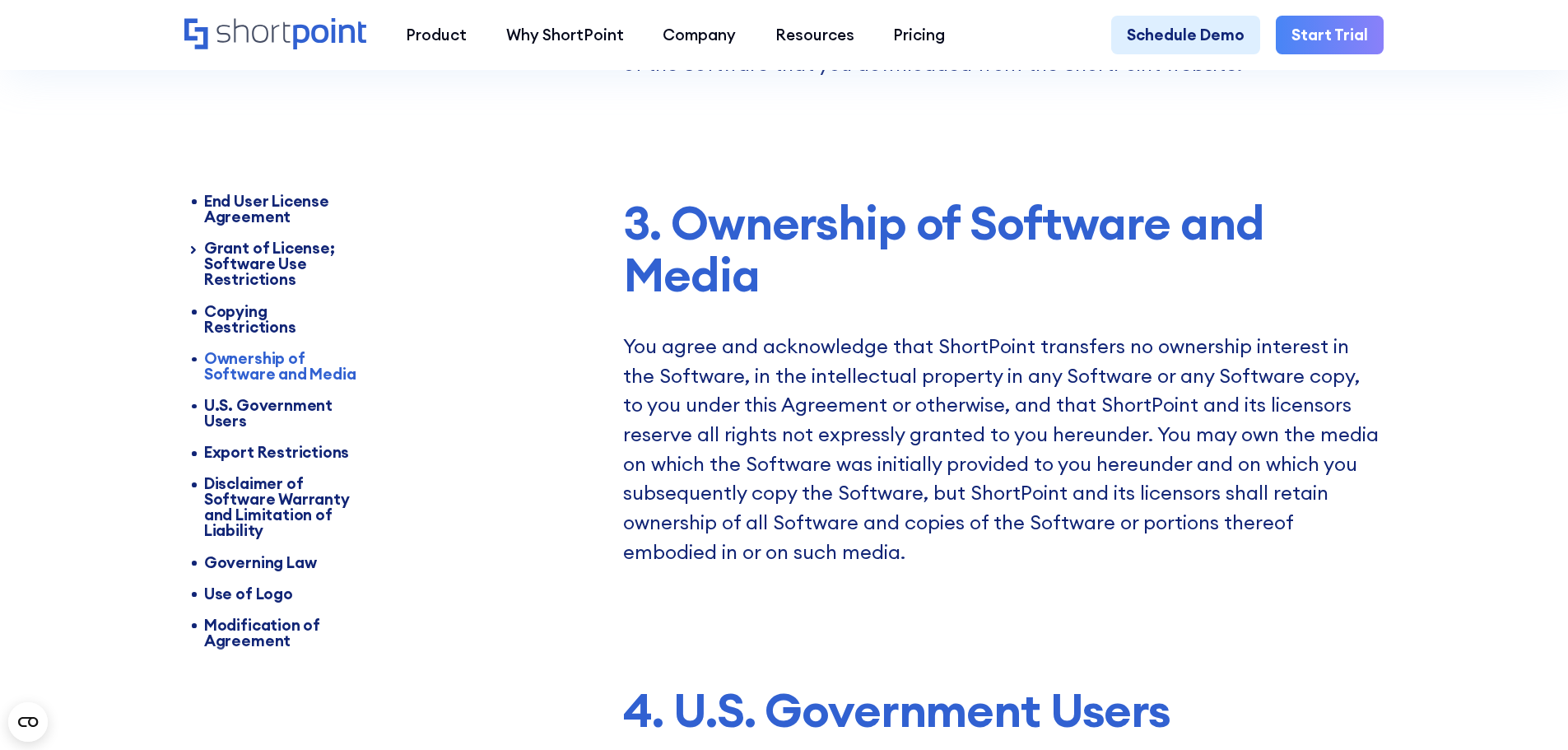
drag, startPoint x: 733, startPoint y: 100, endPoint x: 707, endPoint y: 163, distance: 68.2
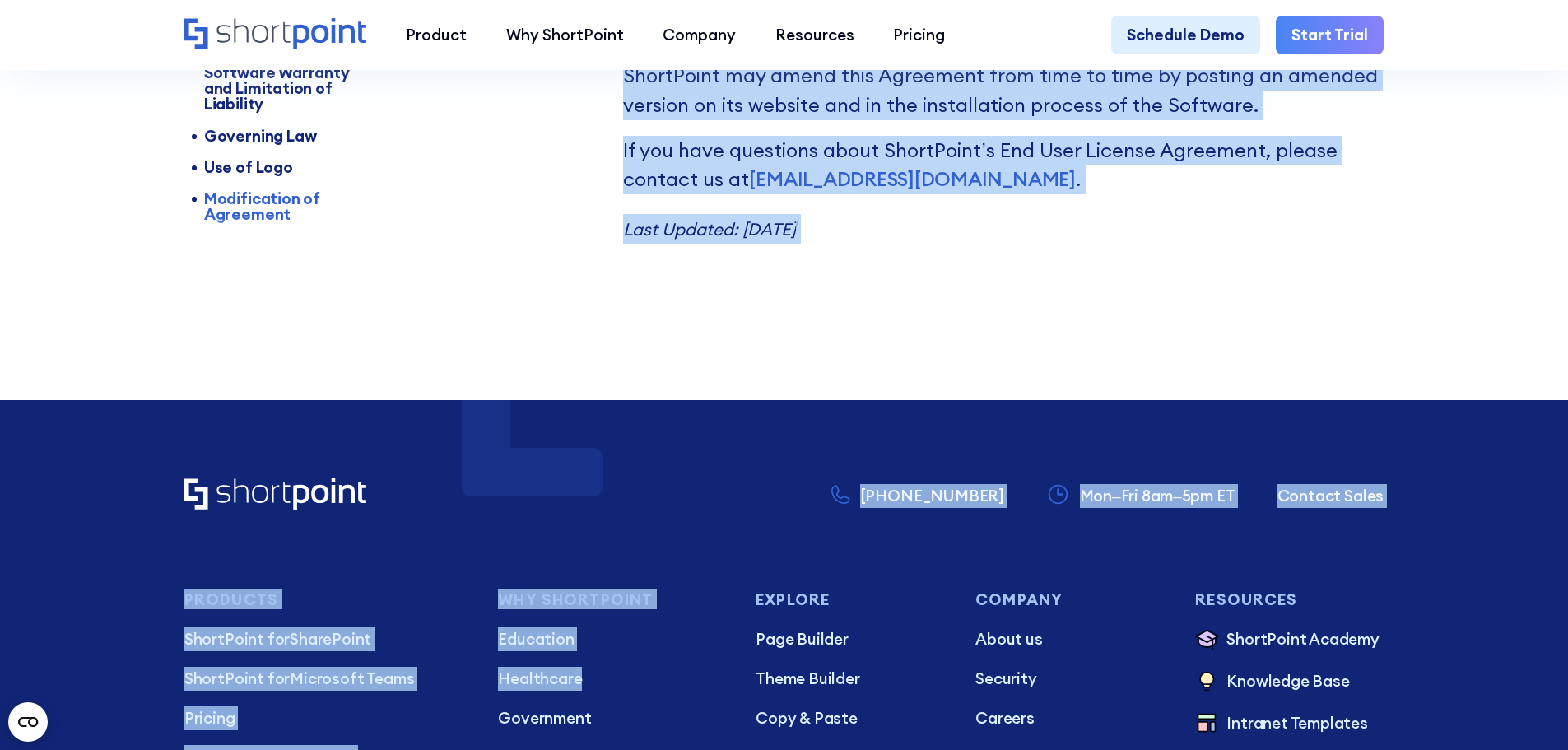
scroll to position [10230, 0]
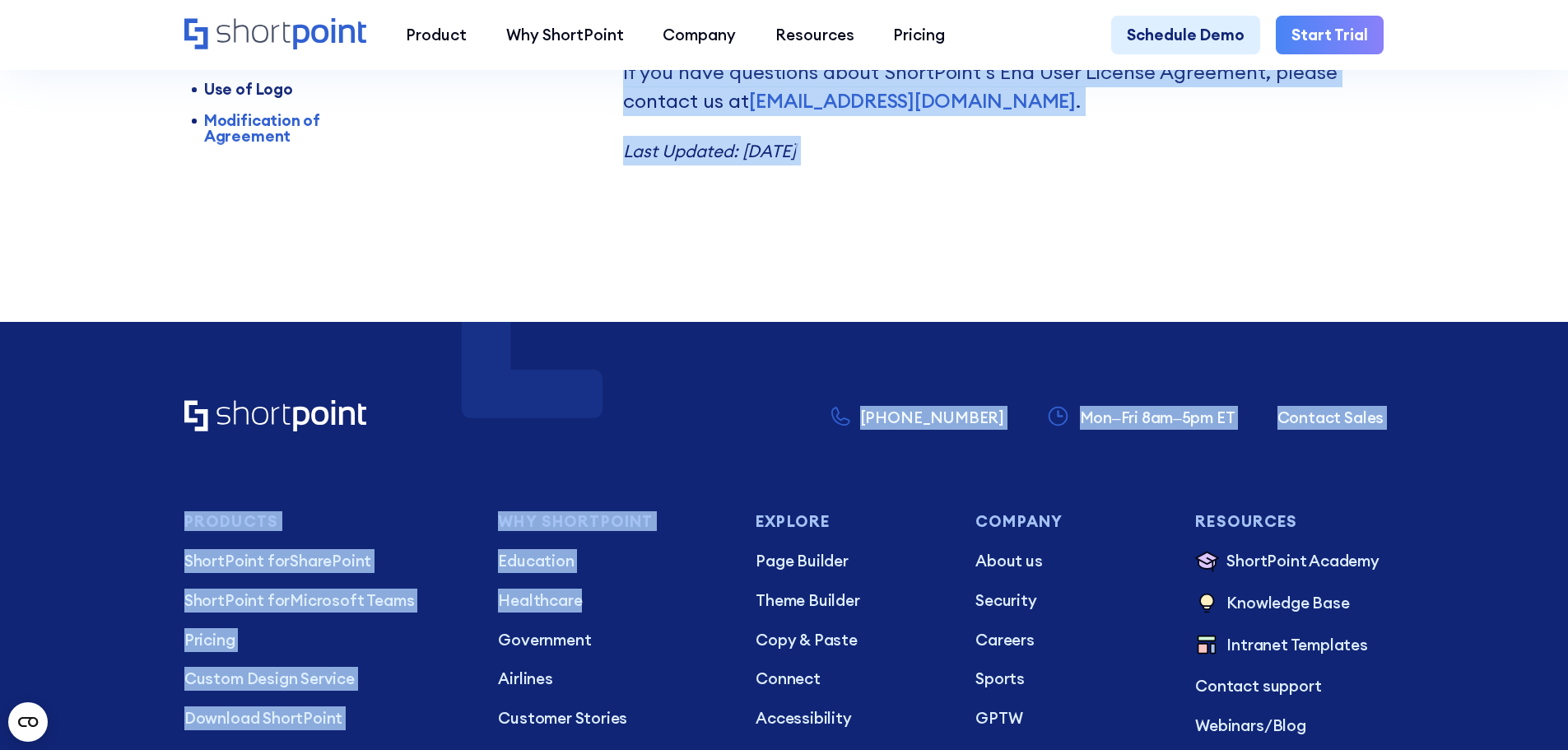
drag, startPoint x: 635, startPoint y: 513, endPoint x: 883, endPoint y: 208, distance: 393.1
copy div "4. U.S. Government Users If the Software is acquired by or on behalf of an enti…"
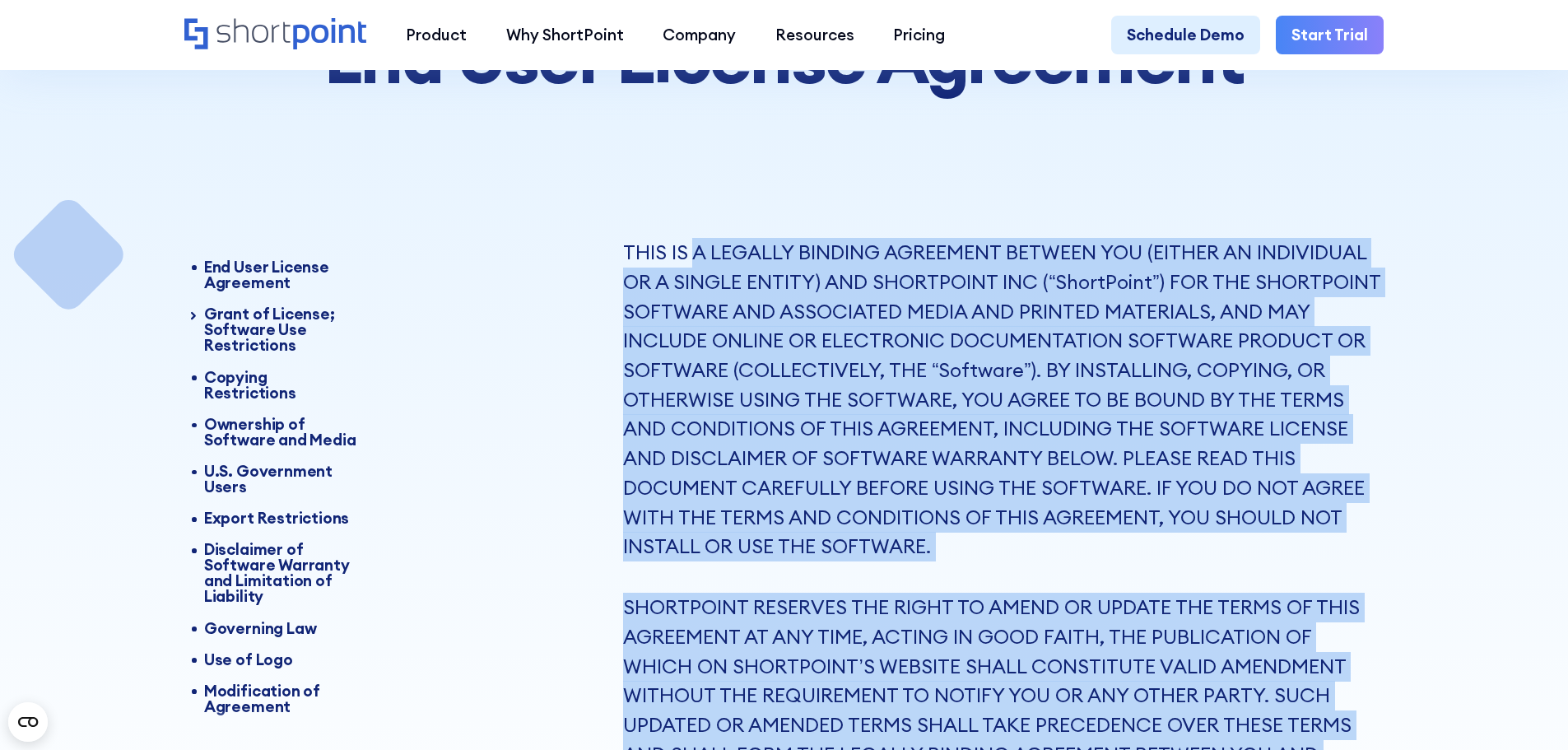
scroll to position [266, 0]
drag, startPoint x: 816, startPoint y: 357, endPoint x: 590, endPoint y: 186, distance: 283.4
copy div "LORE IP D SITAMET CONSECT ADIPISCIN ELITSED DOE (TEMPOR IN UTLABOREET DO M ALIQ…"
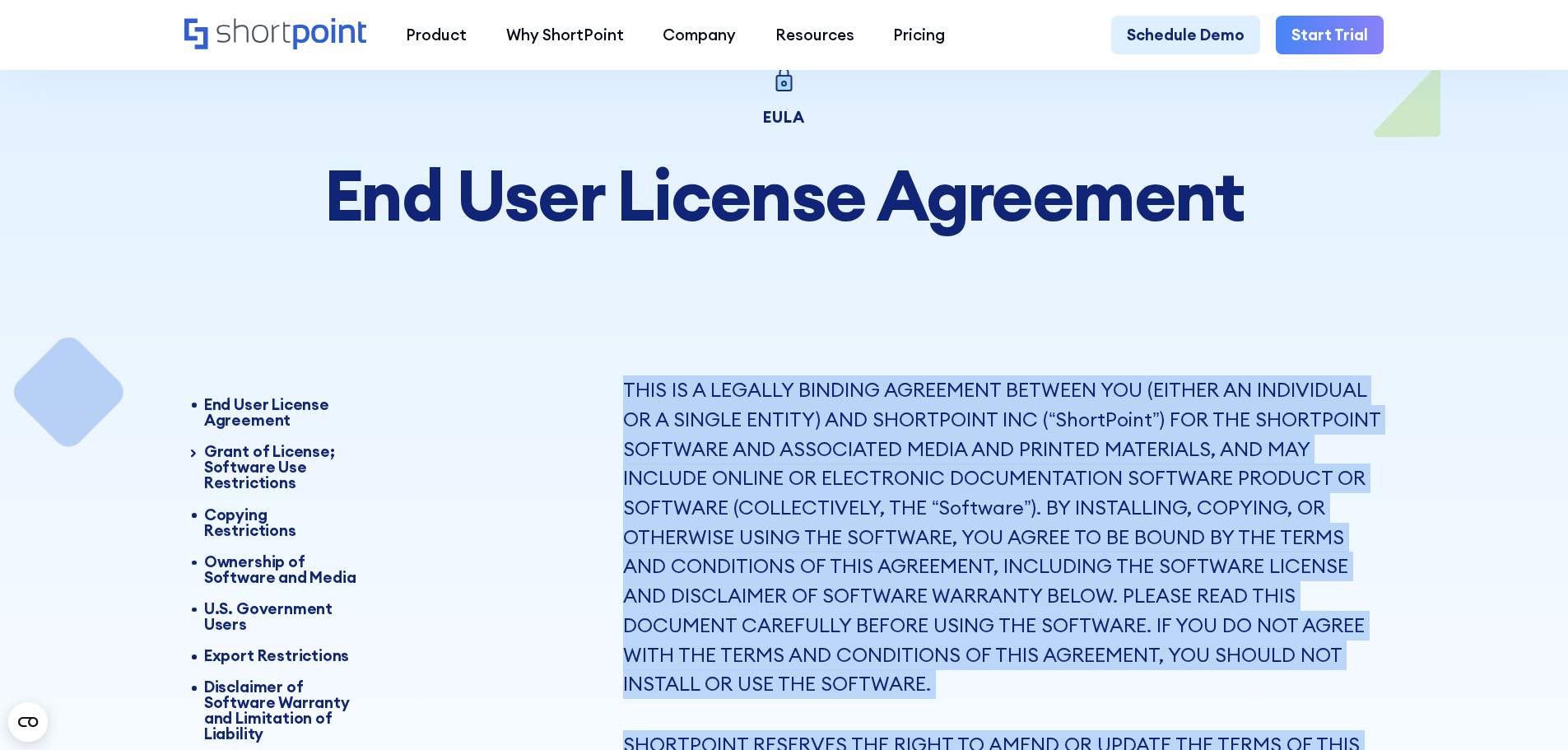
scroll to position [101, 0]
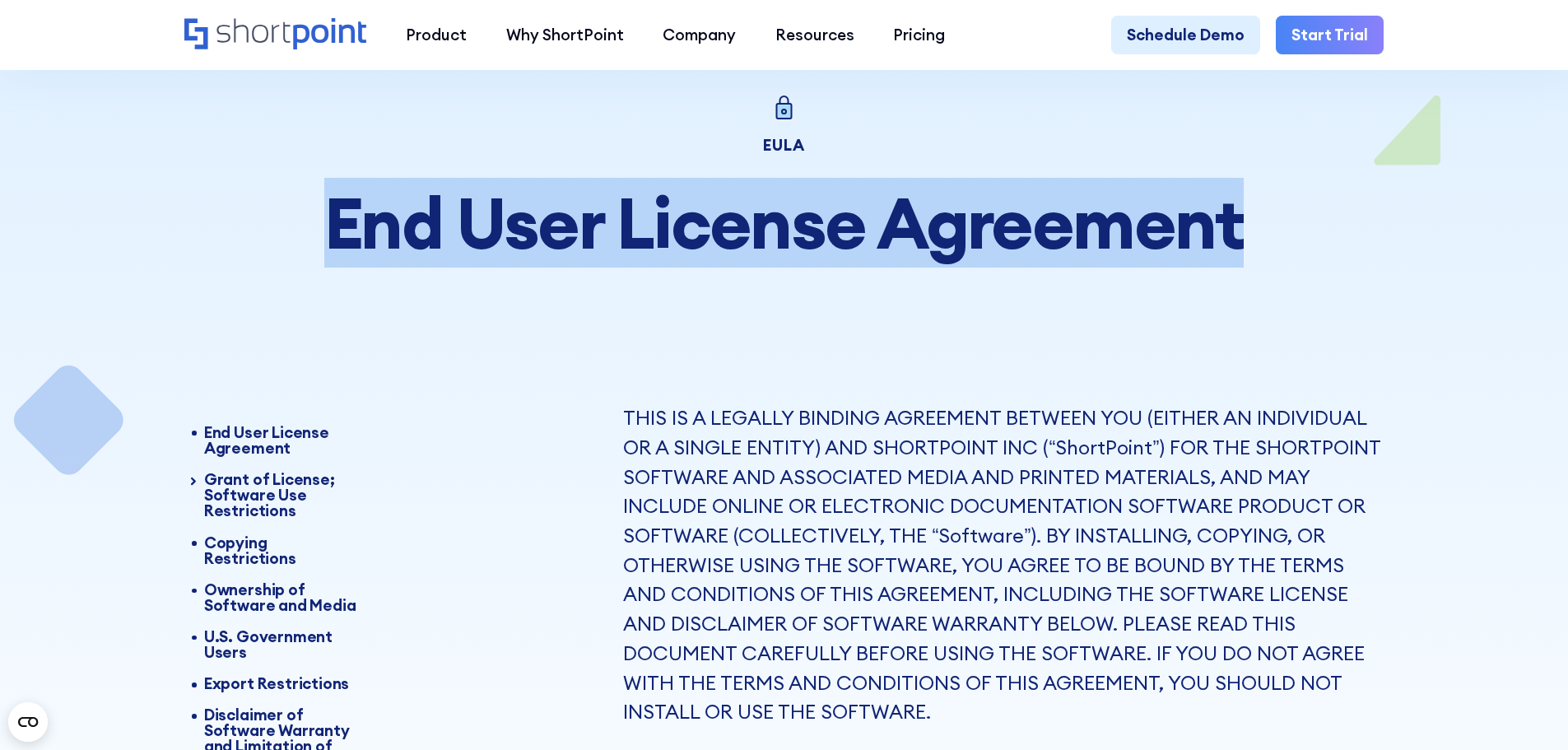
drag, startPoint x: 333, startPoint y: 227, endPoint x: 1236, endPoint y: 244, distance: 903.2
click at [1236, 244] on h1 "End User License Agreement" at bounding box center [784, 223] width 1200 height 77
copy h1 "End User License Agreement"
